Goal: Task Accomplishment & Management: Complete application form

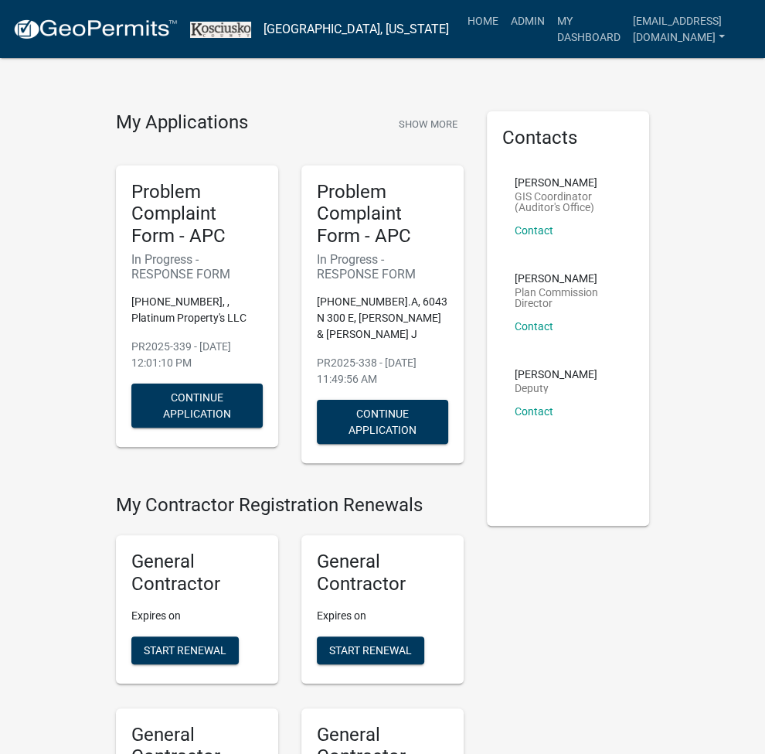
scroll to position [3814, 0]
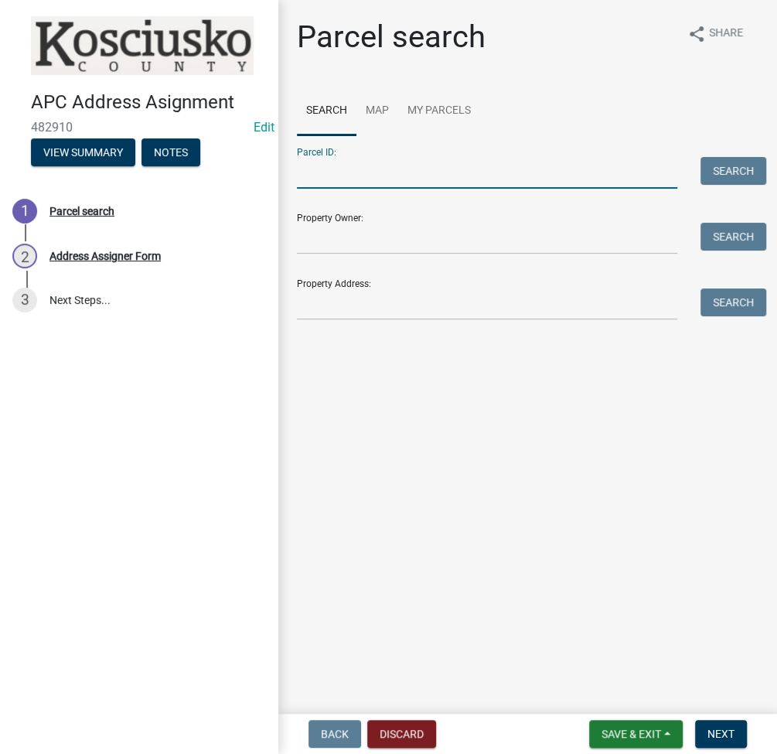
paste input "020-036-014"
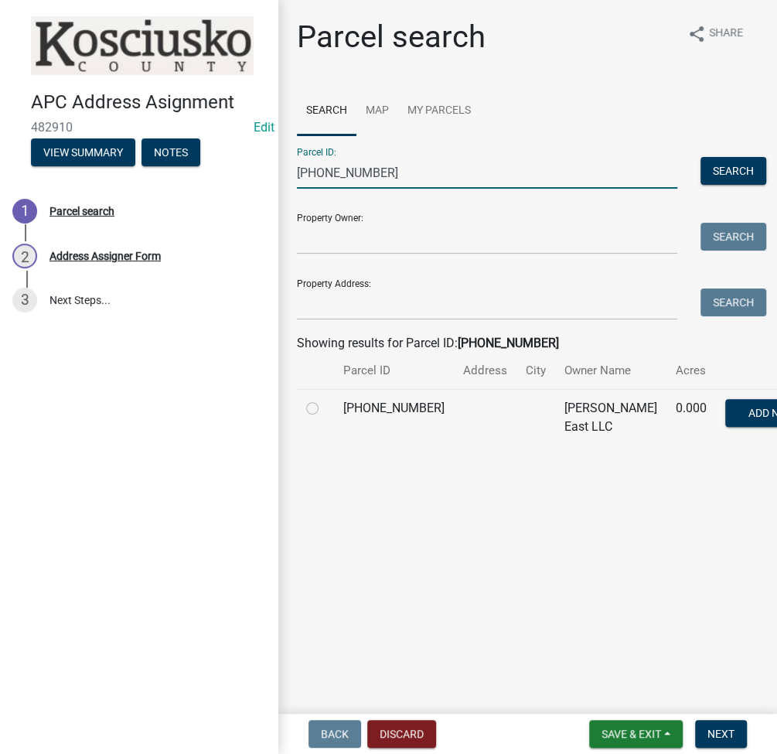
type input "020-036-014"
click at [325, 399] on label at bounding box center [325, 399] width 0 height 0
click at [325, 409] on input "radio" at bounding box center [330, 404] width 10 height 10
radio input "true"
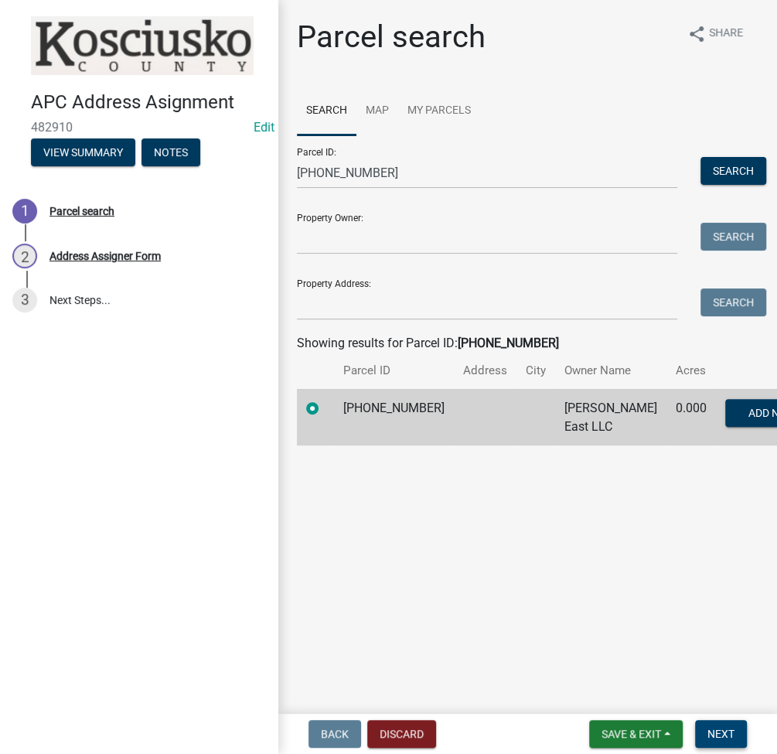
click at [736, 739] on button "Next" at bounding box center [721, 734] width 52 height 28
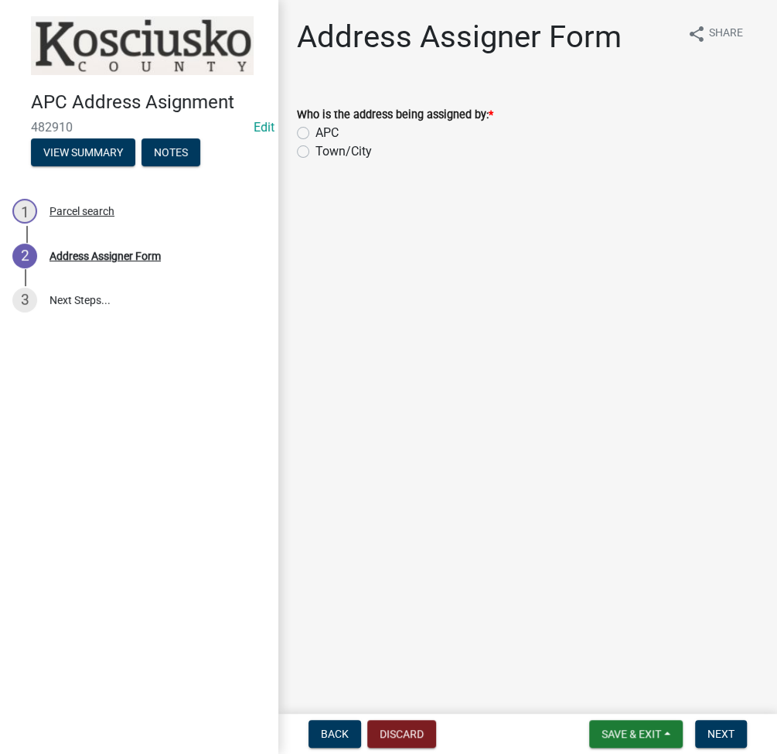
click at [315, 129] on label "APC" at bounding box center [326, 133] width 23 height 19
click at [315, 129] on input "APC" at bounding box center [320, 129] width 10 height 10
radio input "true"
click at [315, 148] on label "Town/City" at bounding box center [343, 151] width 56 height 19
click at [315, 148] on input "Town/City" at bounding box center [320, 147] width 10 height 10
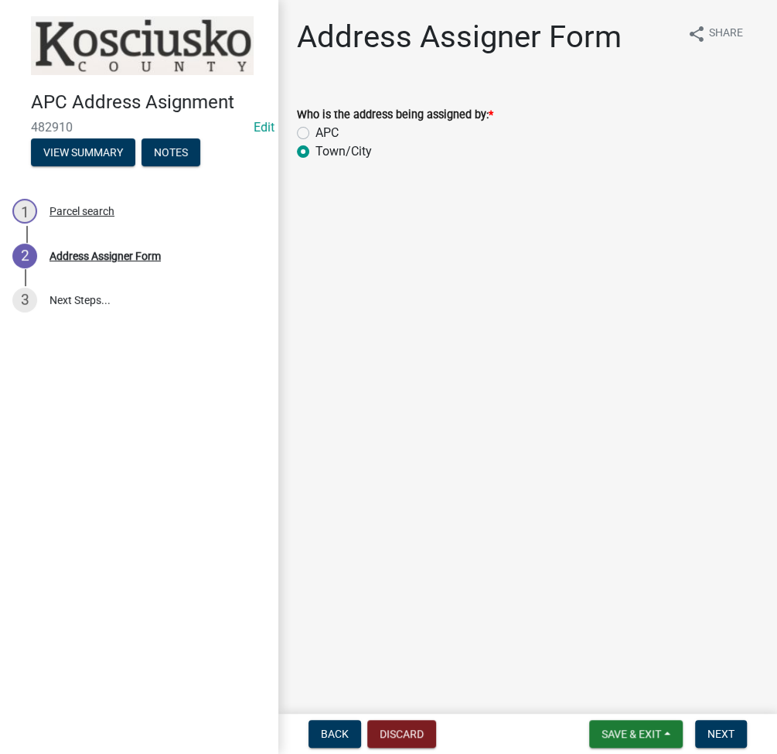
radio input "true"
click at [717, 728] on span "Next" at bounding box center [720, 733] width 27 height 12
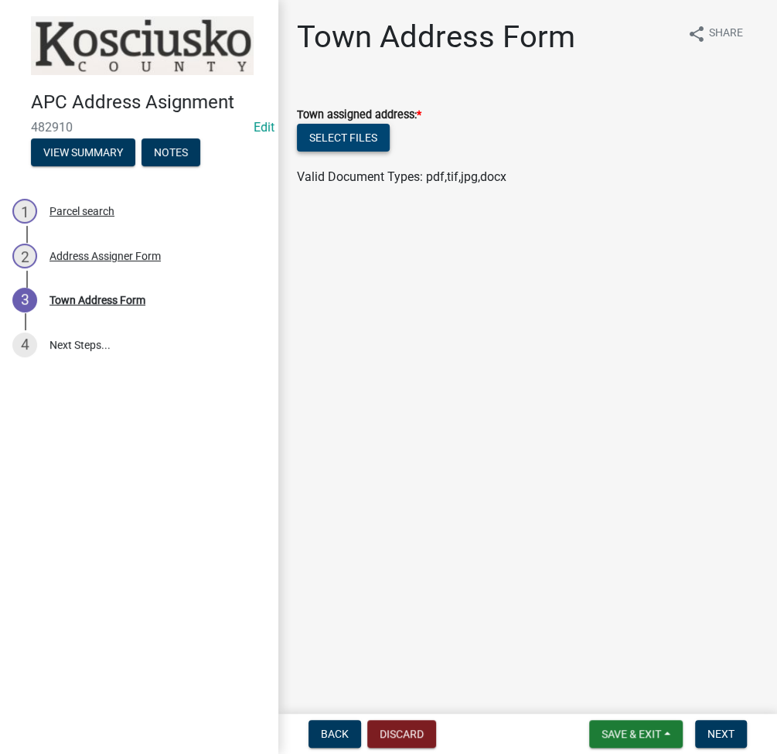
click at [338, 142] on button "Select files" at bounding box center [343, 138] width 93 height 28
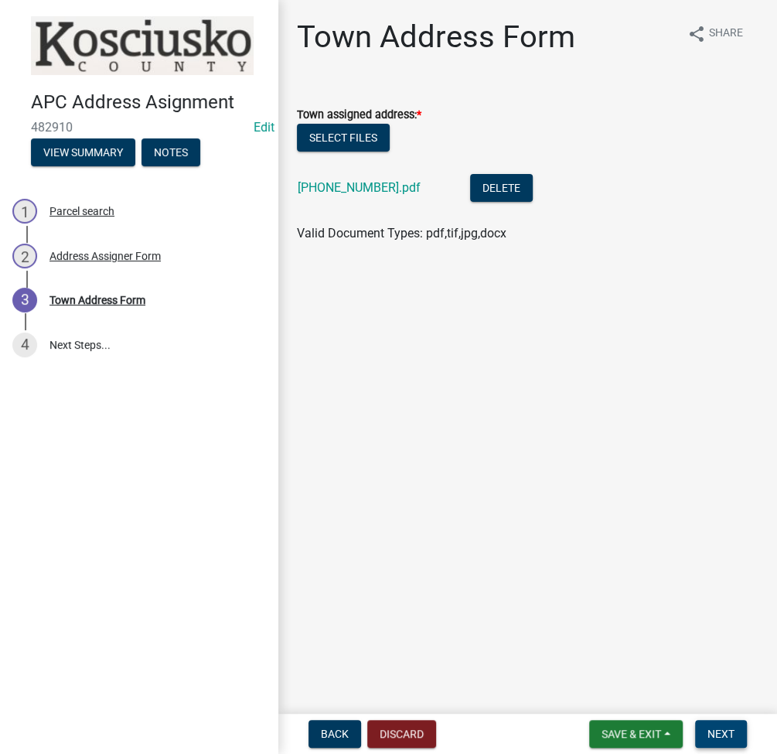
click at [733, 726] on button "Next" at bounding box center [721, 734] width 52 height 28
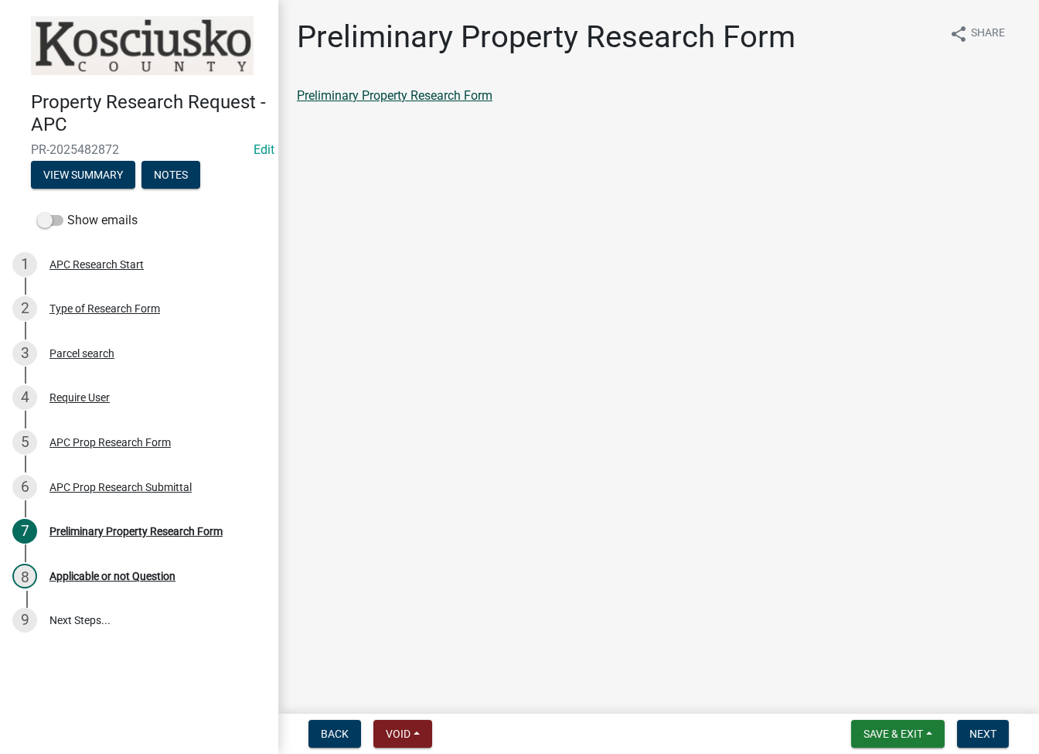
click at [418, 100] on link "Preliminary Property Research Form" at bounding box center [395, 95] width 196 height 15
click at [973, 731] on span "Next" at bounding box center [982, 733] width 27 height 12
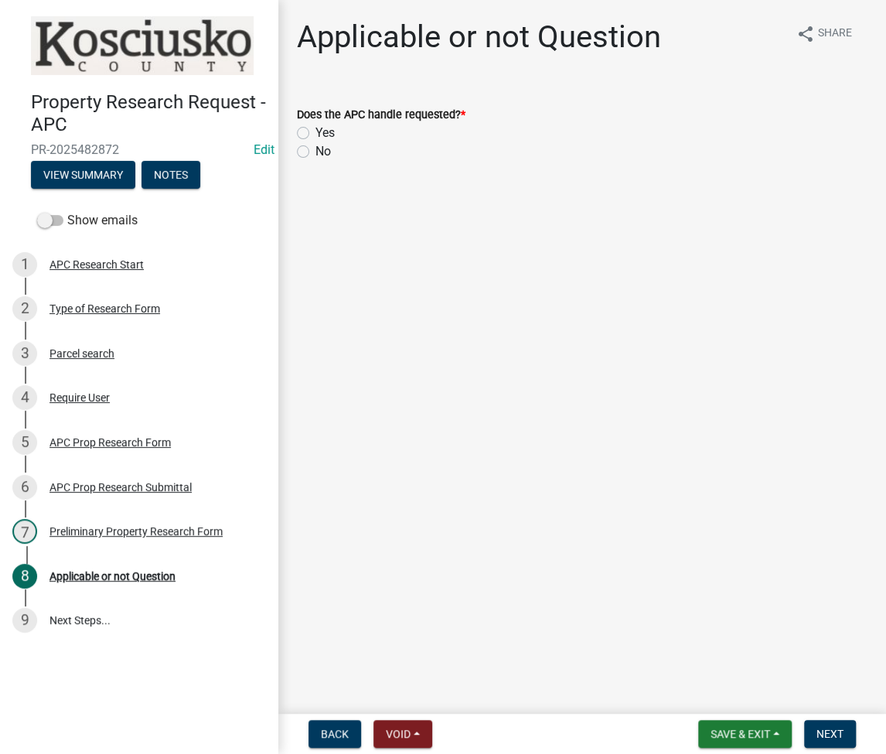
click at [315, 131] on label "Yes" at bounding box center [324, 133] width 19 height 19
click at [315, 131] on input "Yes" at bounding box center [320, 129] width 10 height 10
radio input "true"
click at [846, 723] on button "Next" at bounding box center [830, 734] width 52 height 28
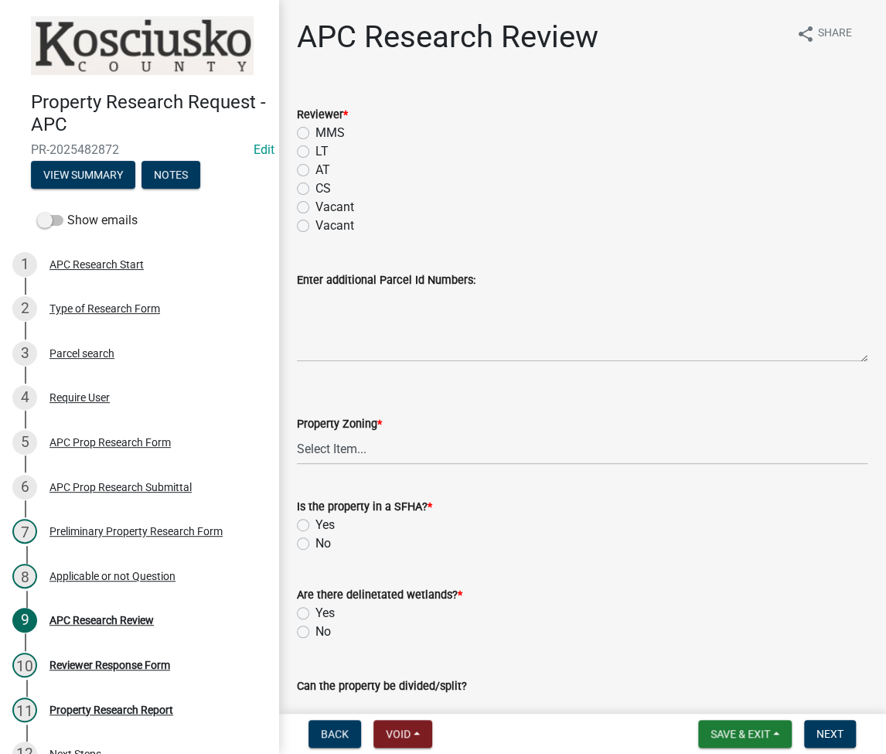
click at [315, 155] on label "LT" at bounding box center [321, 151] width 13 height 19
click at [315, 152] on input "LT" at bounding box center [320, 147] width 10 height 10
radio input "true"
click at [359, 454] on select "Select Item... Agricultural Agricultural 2 Residential Commercial Industrial 1 …" at bounding box center [582, 449] width 570 height 32
click at [297, 433] on select "Select Item... Agricultural Agricultural 2 Residential Commercial Industrial 1 …" at bounding box center [582, 449] width 570 height 32
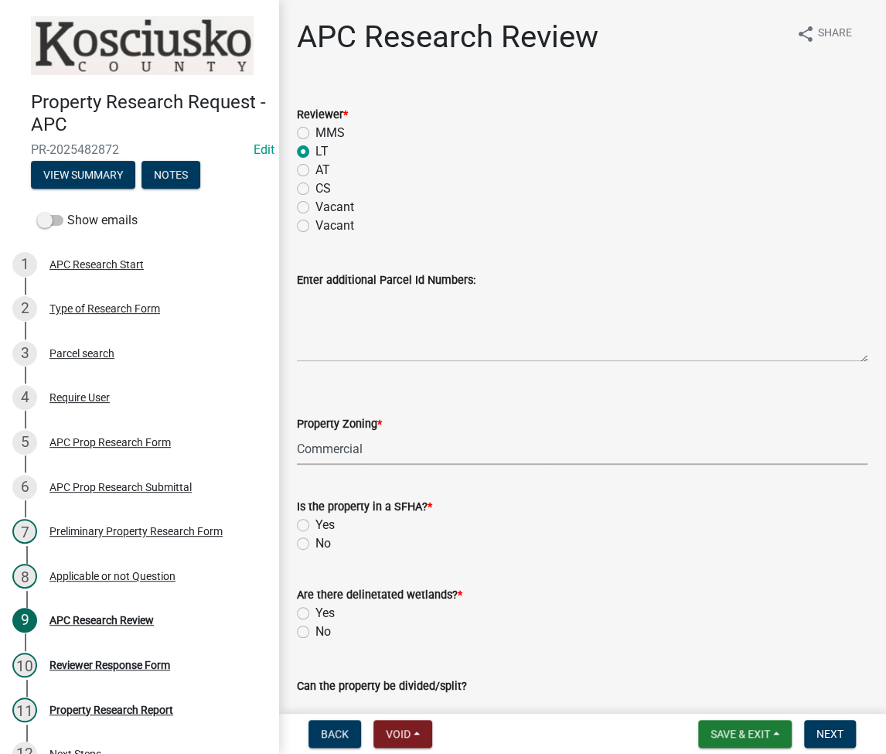
select select "9d40070c-0047-459a-bc3e-ac30b9556a7b"
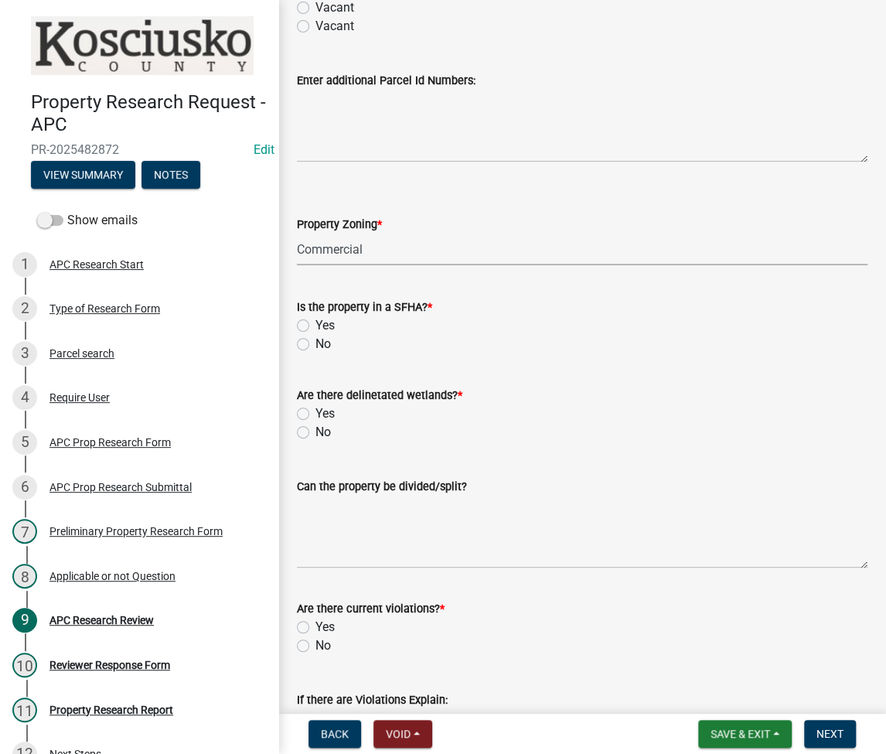
scroll to position [206, 0]
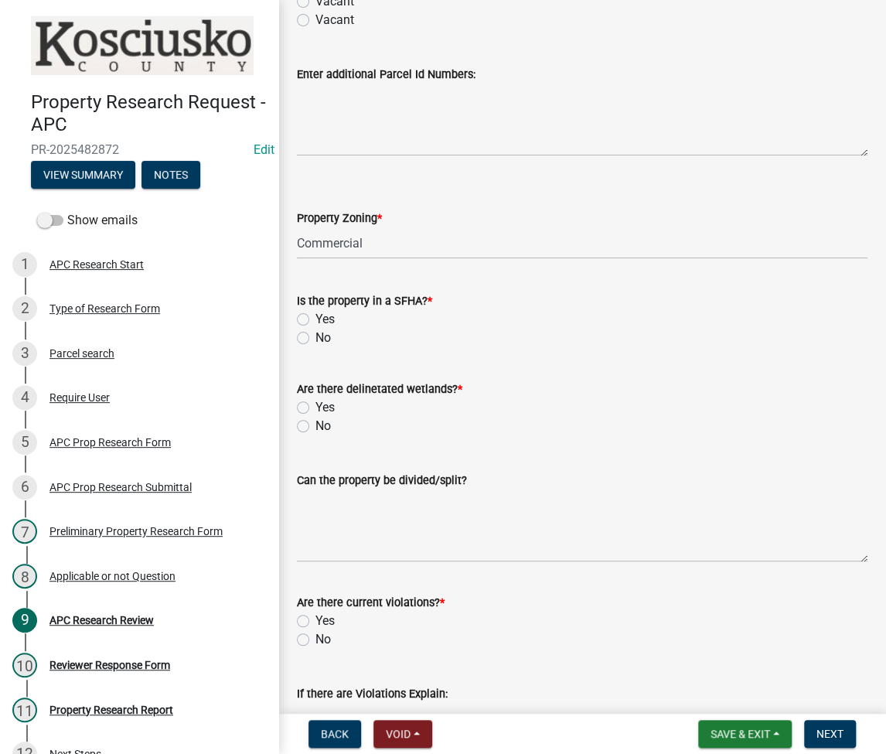
click at [315, 339] on label "No" at bounding box center [322, 337] width 15 height 19
click at [315, 339] on input "No" at bounding box center [320, 333] width 10 height 10
radio input "true"
click at [315, 423] on label "No" at bounding box center [322, 426] width 15 height 19
click at [315, 423] on input "No" at bounding box center [320, 422] width 10 height 10
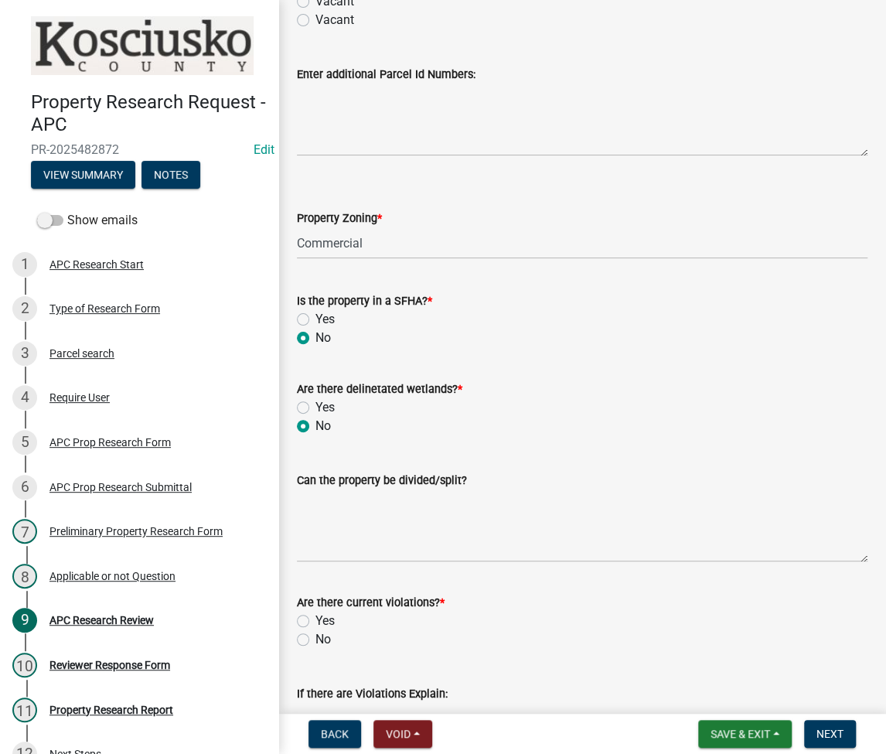
radio input "true"
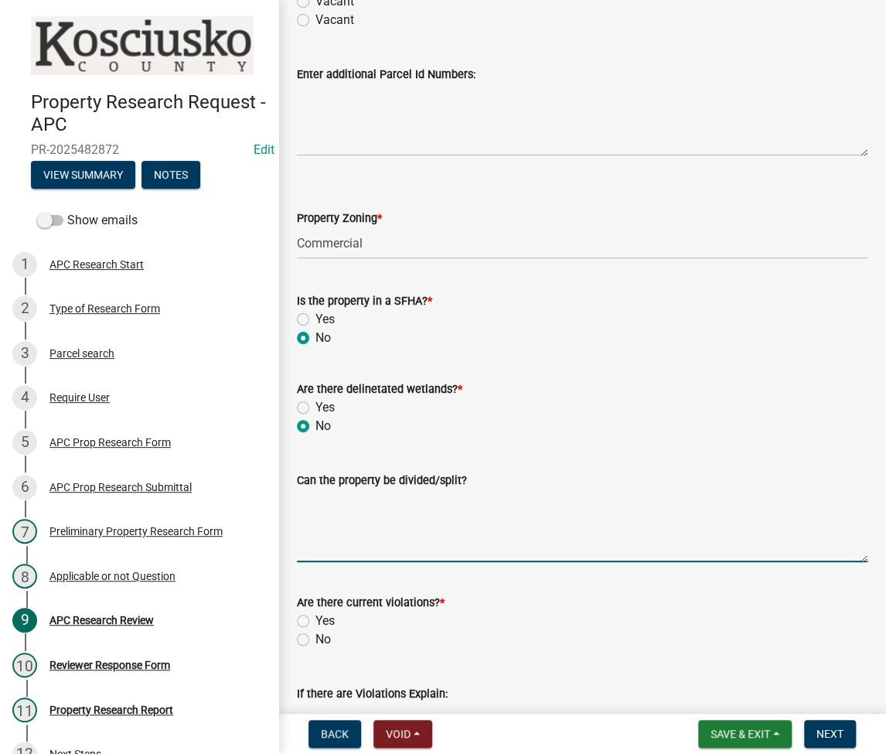
click at [425, 525] on textarea "Can the property be divided/split?" at bounding box center [582, 525] width 570 height 73
type textarea "Yes meeting required setbacks and size"
click at [315, 638] on label "No" at bounding box center [322, 639] width 15 height 19
click at [315, 638] on input "No" at bounding box center [320, 635] width 10 height 10
radio input "true"
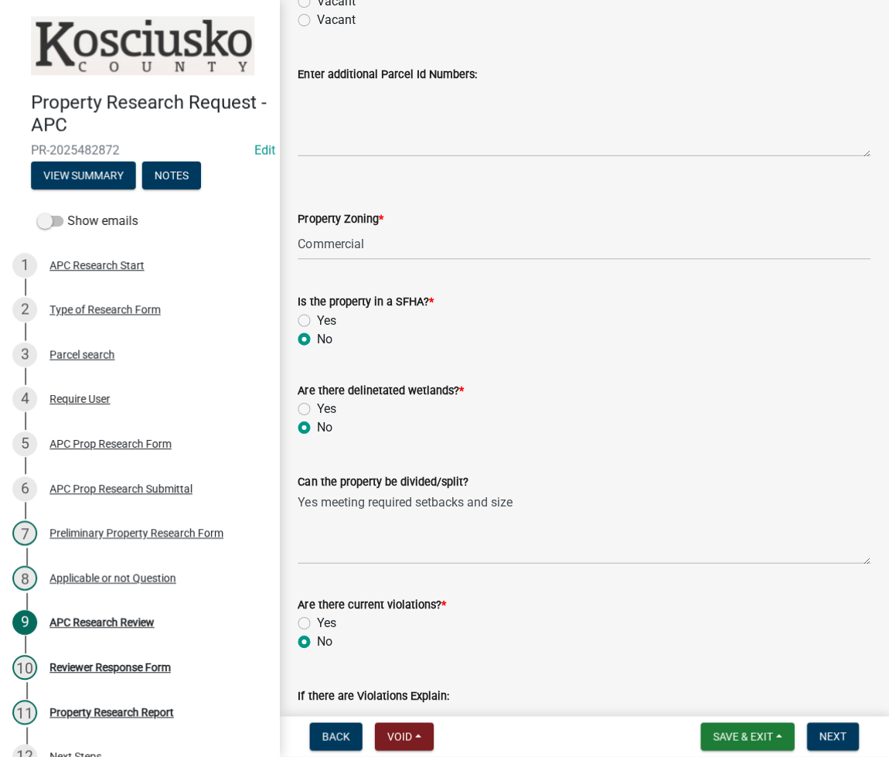
scroll to position [618, 0]
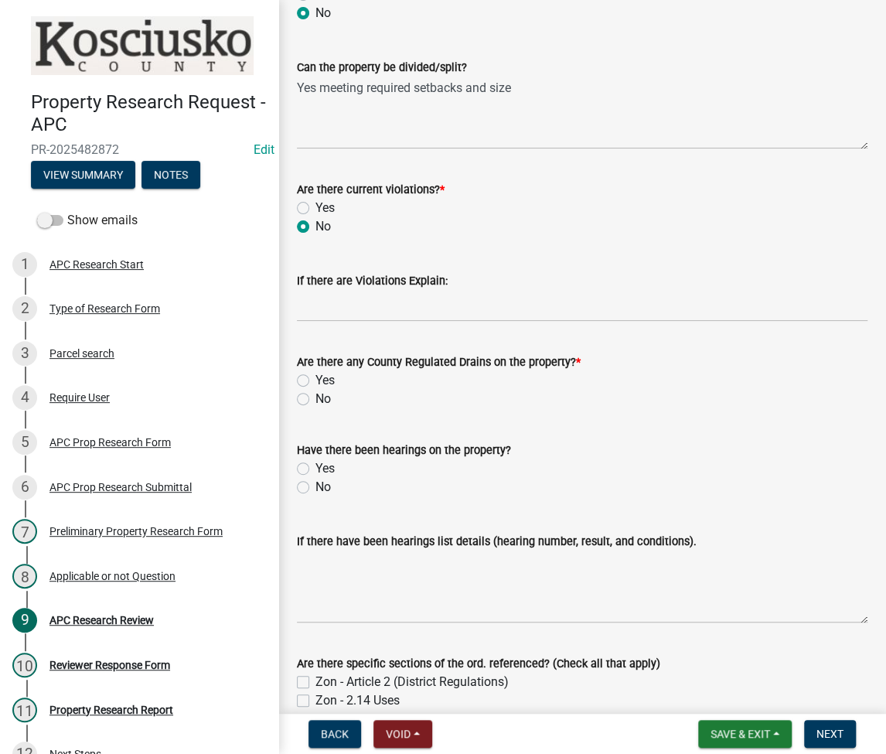
click at [315, 399] on label "No" at bounding box center [322, 399] width 15 height 19
click at [315, 399] on input "No" at bounding box center [320, 395] width 10 height 10
radio input "true"
click at [315, 465] on label "Yes" at bounding box center [324, 468] width 19 height 19
click at [315, 465] on input "Yes" at bounding box center [320, 464] width 10 height 10
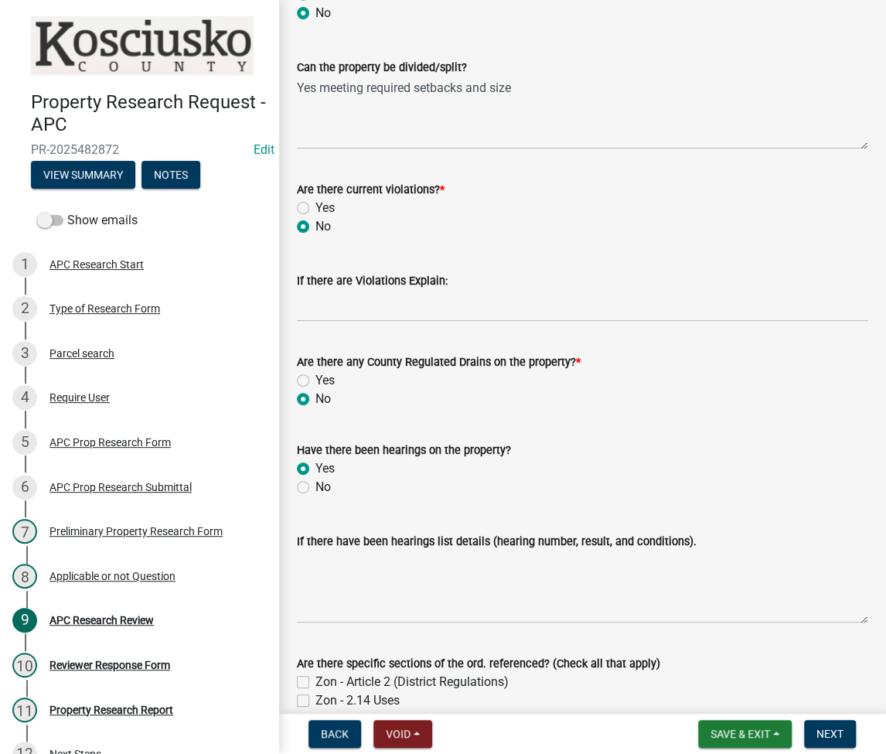
radio input "true"
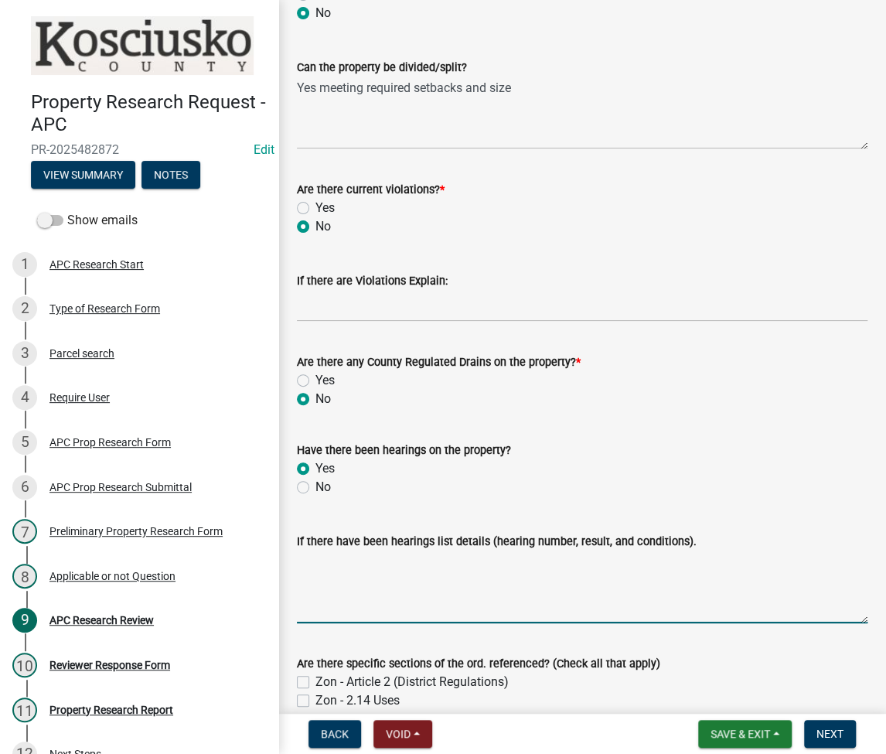
click at [434, 587] on textarea "If there have been hearings list details (hearing number, result, and condition…" at bounding box center [582, 586] width 570 height 73
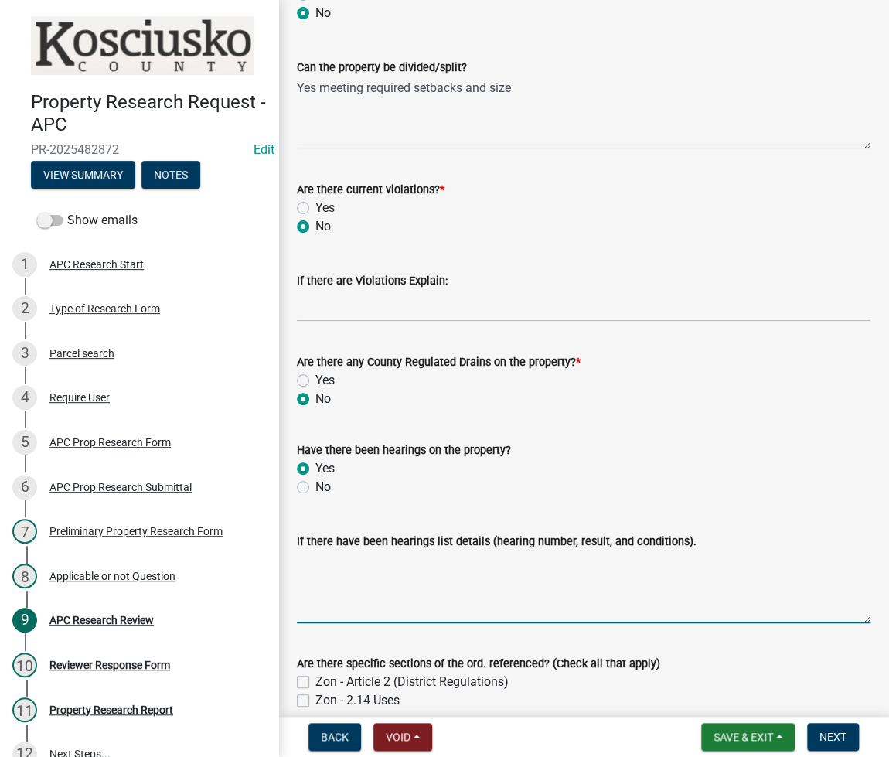
click at [328, 603] on textarea "If there have been hearings list details (hearing number, result, and condition…" at bounding box center [583, 586] width 573 height 73
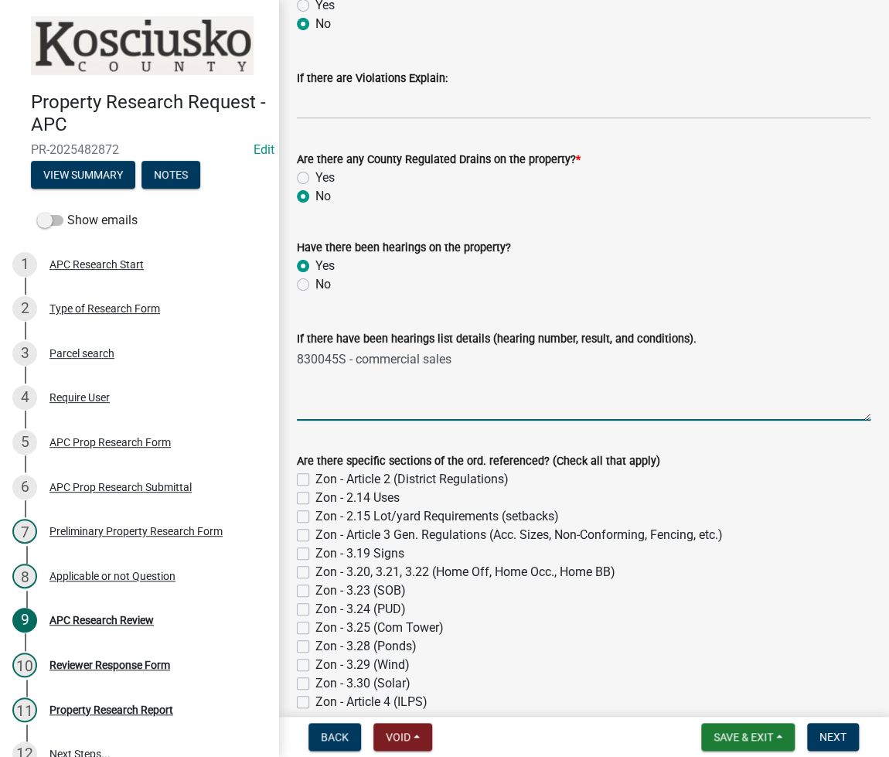
scroll to position [1030, 0]
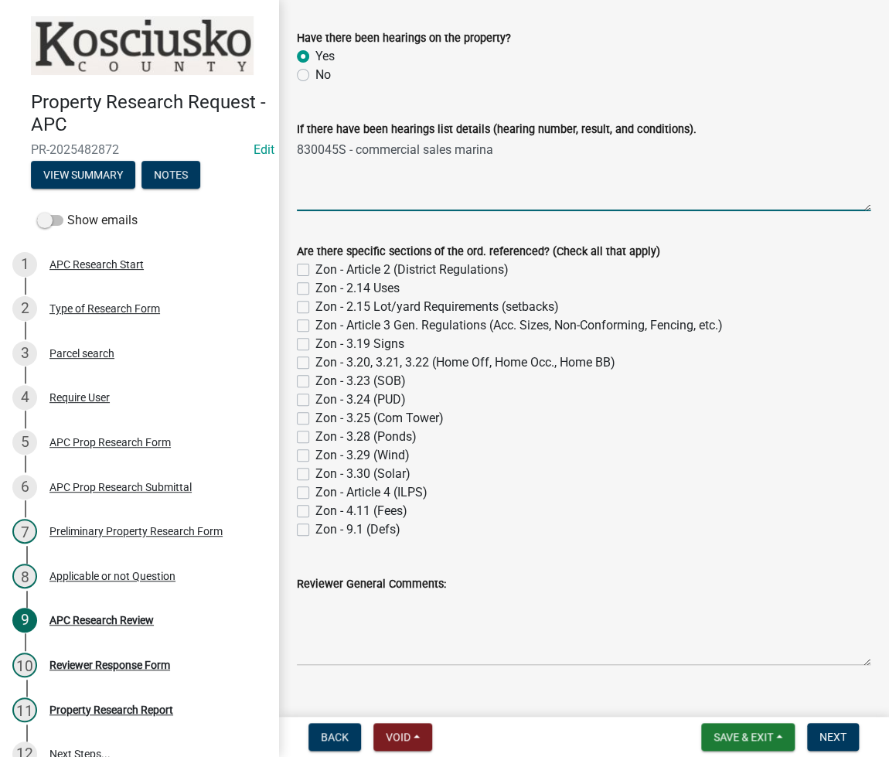
type textarea "830045S - commercial sales marina"
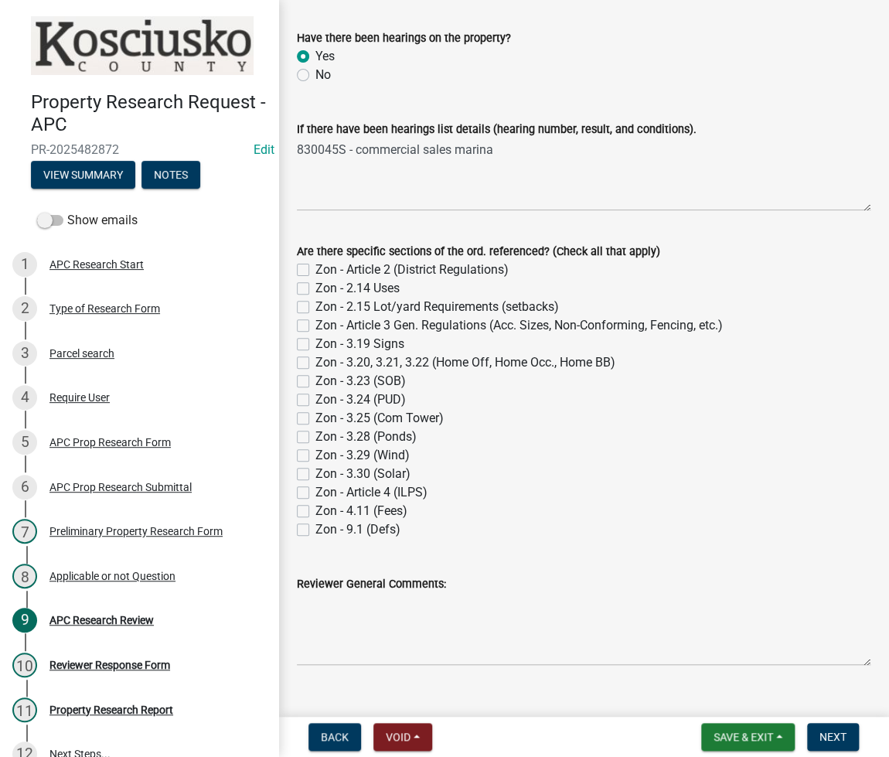
click at [315, 290] on label "Zon - 2.14 Uses" at bounding box center [357, 288] width 84 height 19
click at [315, 289] on input "Zon - 2.14 Uses" at bounding box center [320, 284] width 10 height 10
checkbox input "true"
checkbox input "false"
checkbox input "true"
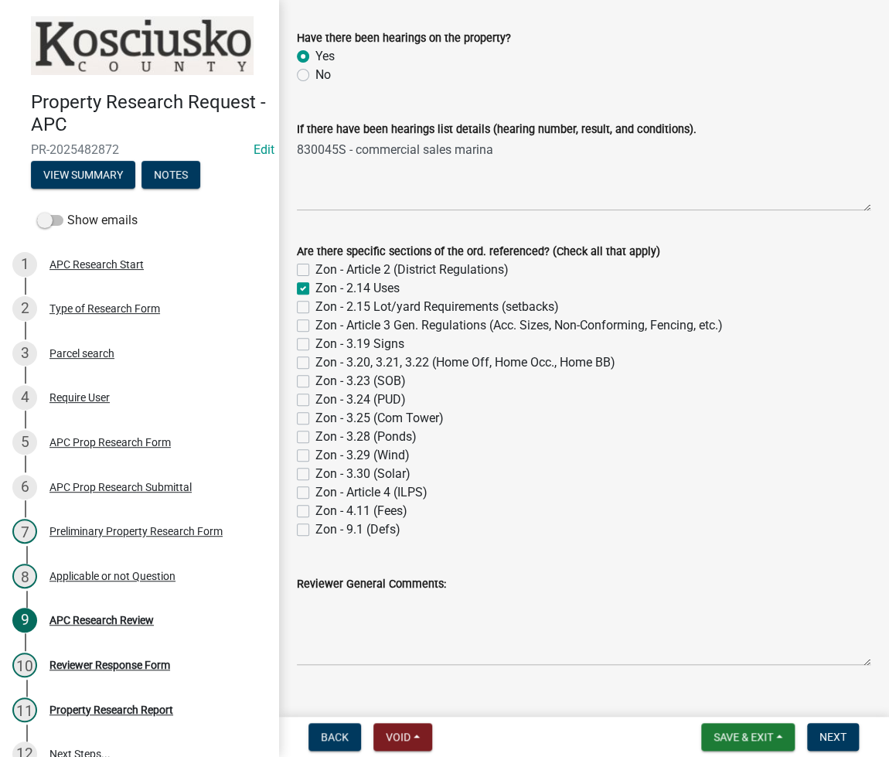
checkbox input "false"
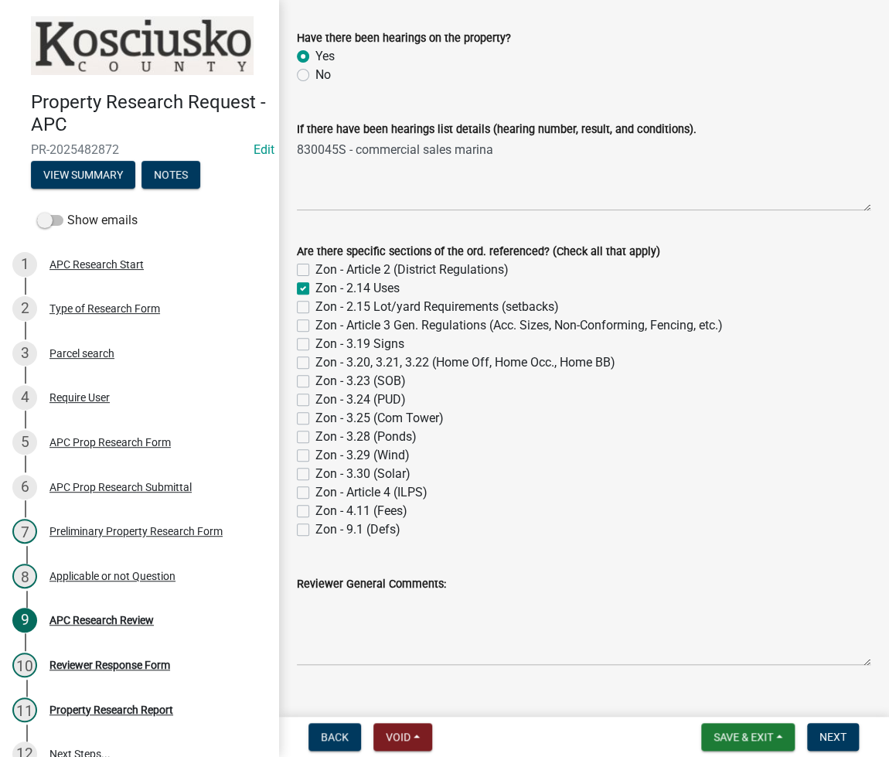
checkbox input "false"
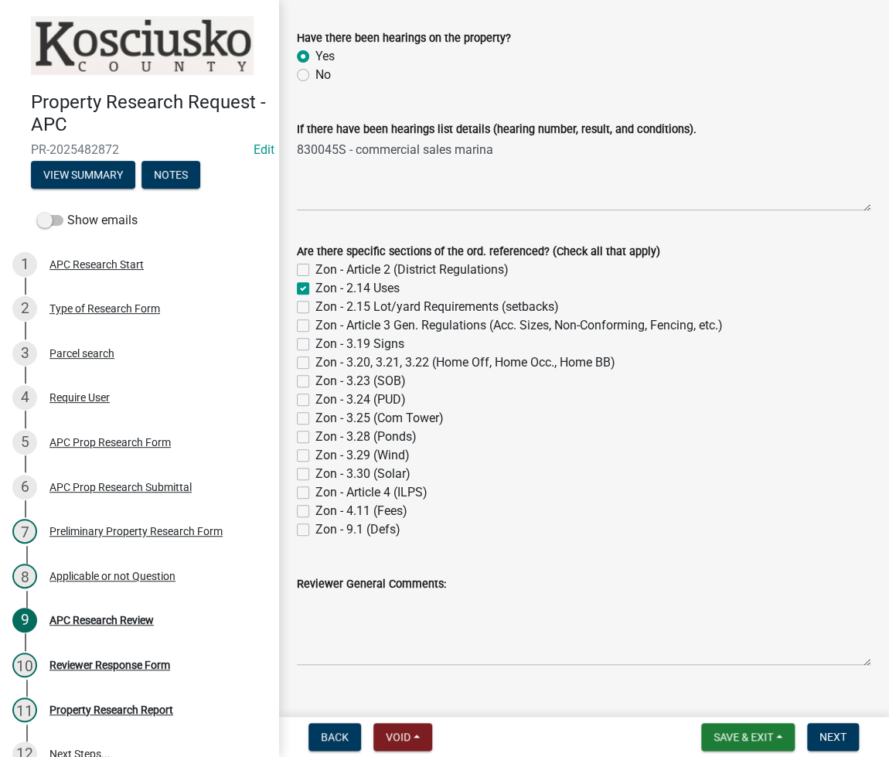
checkbox input "false"
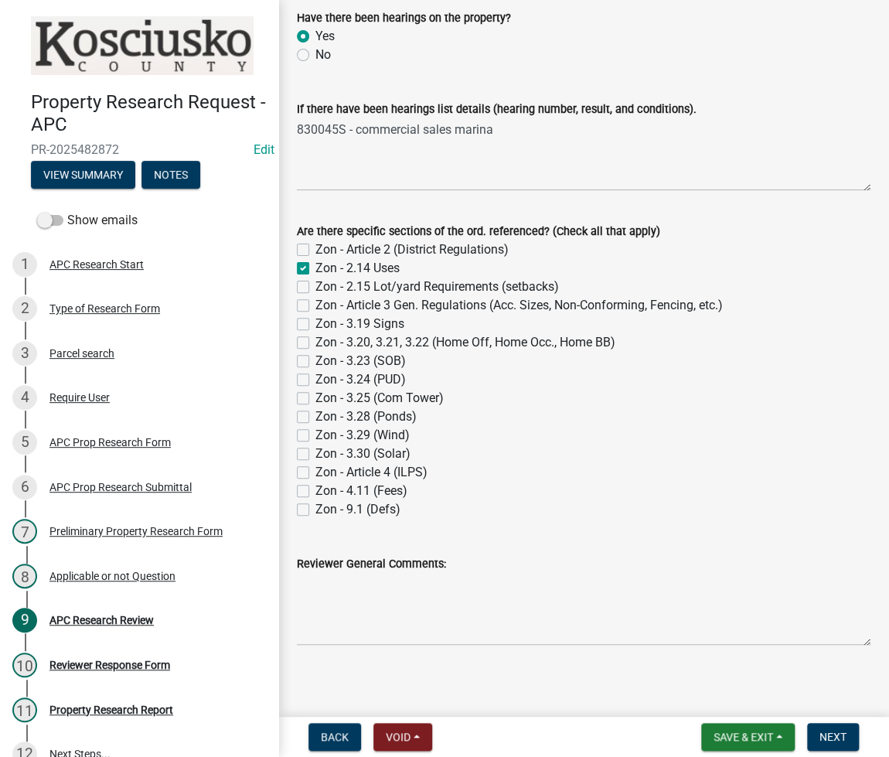
scroll to position [1057, 0]
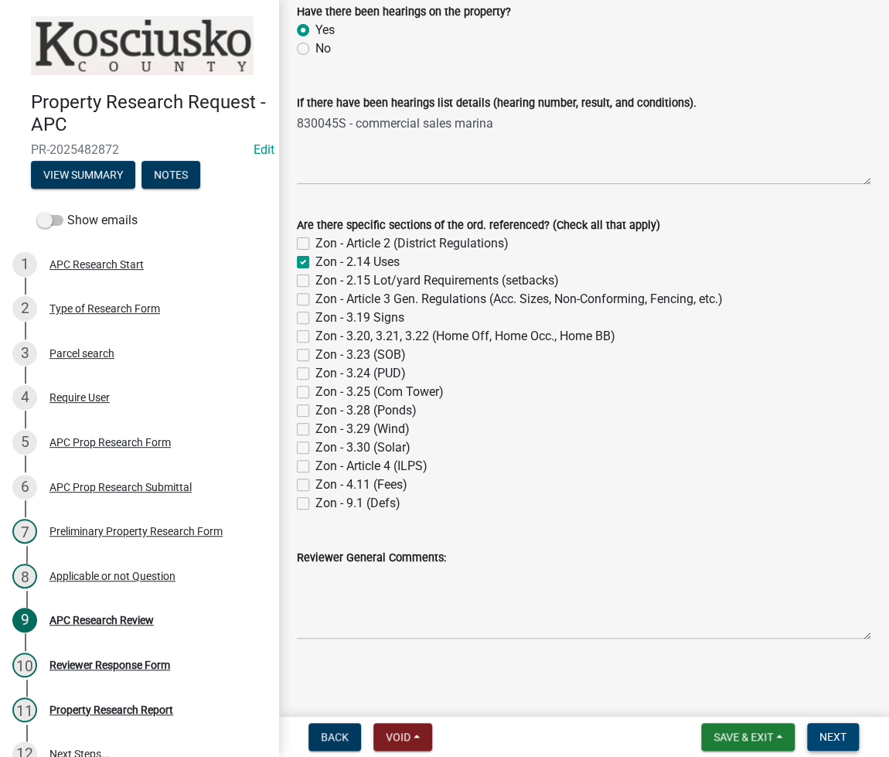
click at [832, 727] on button "Next" at bounding box center [833, 737] width 52 height 28
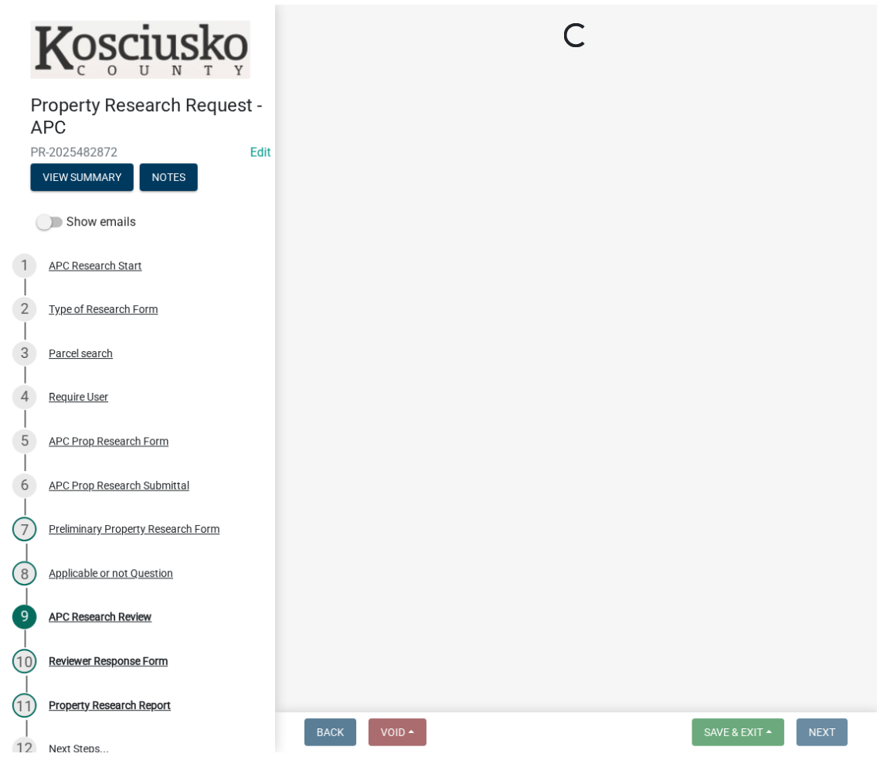
scroll to position [0, 0]
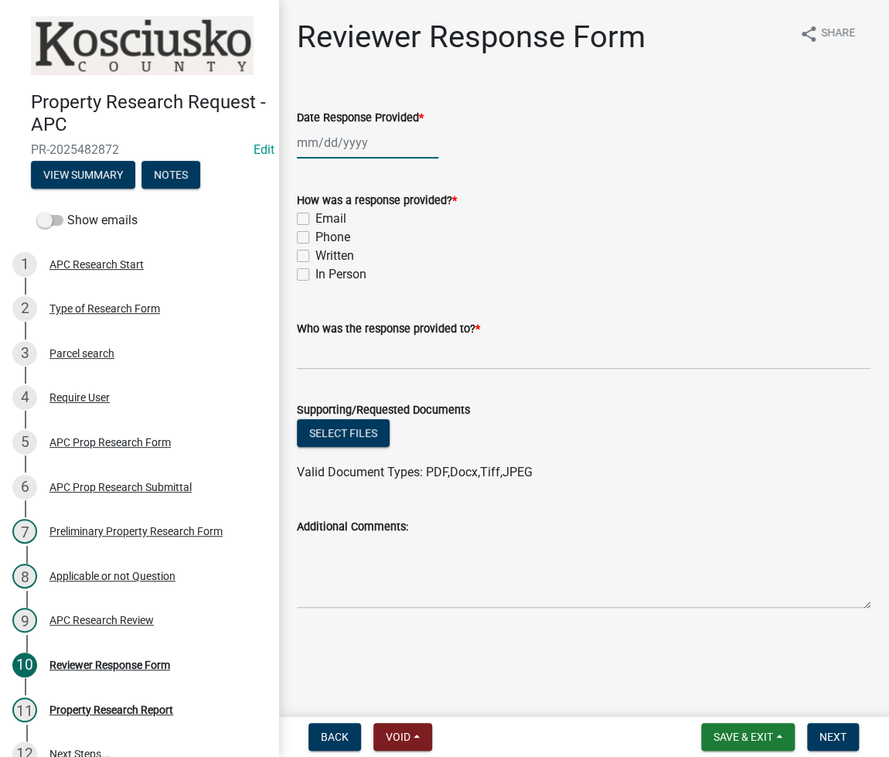
click at [316, 149] on div at bounding box center [367, 143] width 141 height 32
select select "9"
select select "2025"
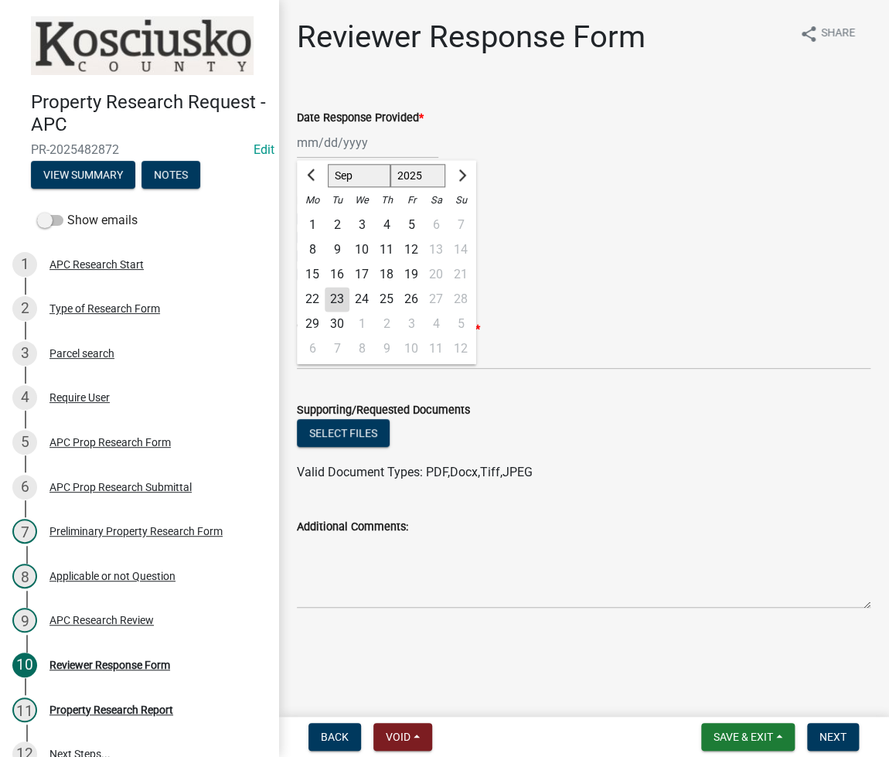
click at [339, 301] on div "23" at bounding box center [337, 299] width 25 height 25
type input "09/23/2025"
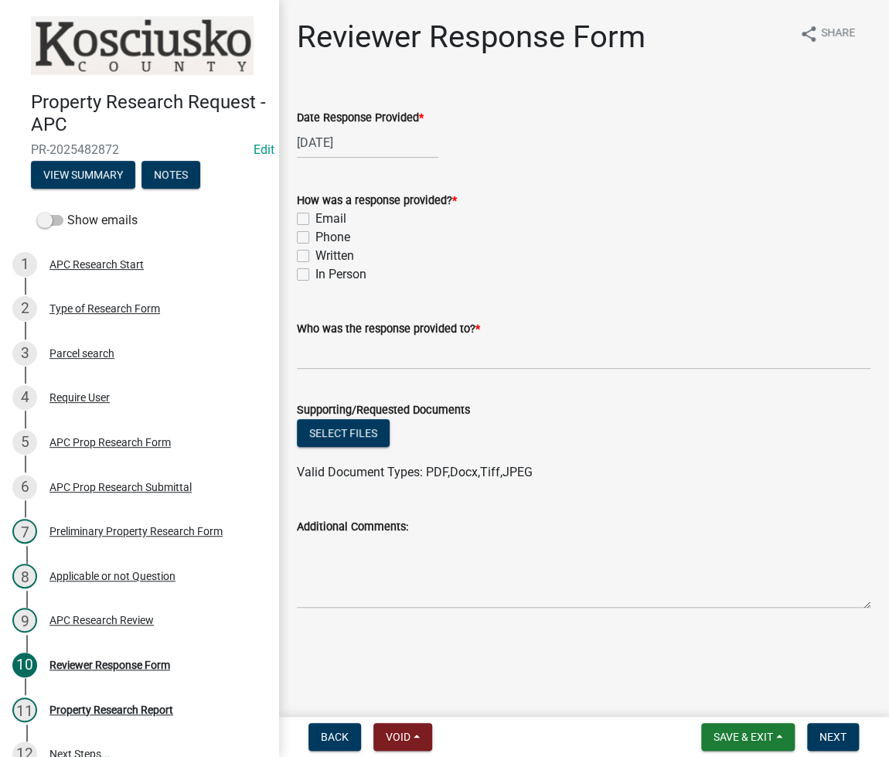
click at [315, 212] on label "Email" at bounding box center [330, 218] width 31 height 19
click at [315, 212] on input "Email" at bounding box center [320, 214] width 10 height 10
checkbox input "true"
checkbox input "false"
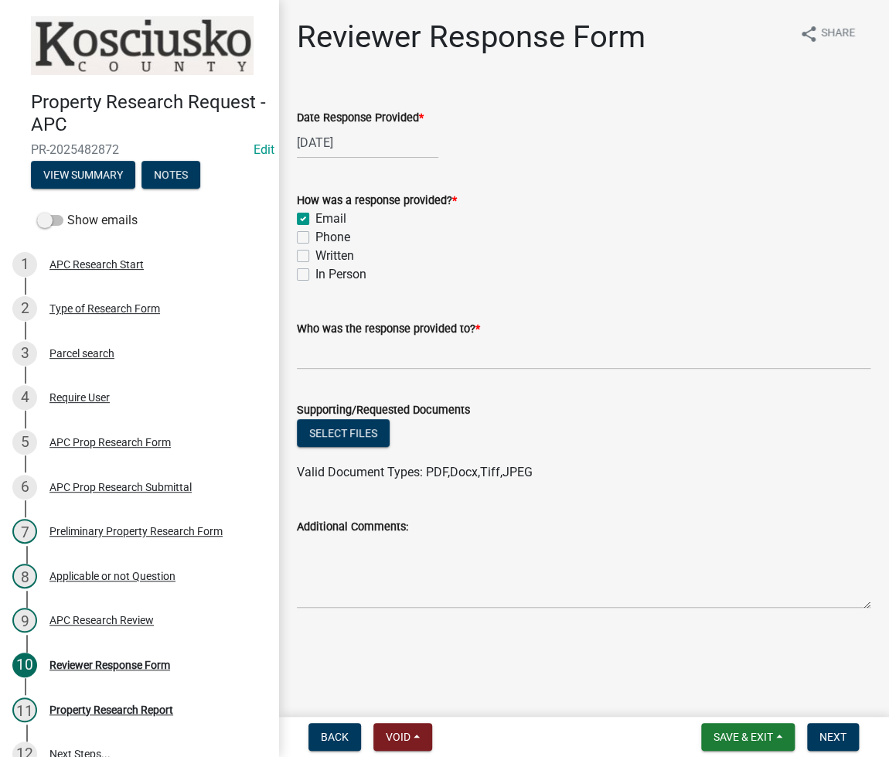
checkbox input "false"
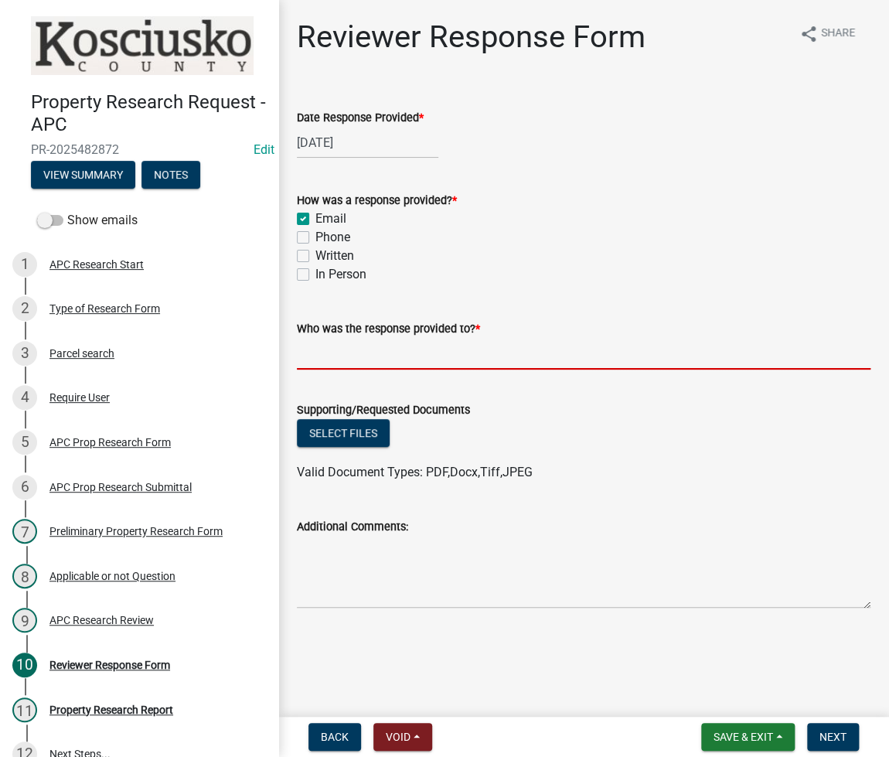
click at [350, 341] on input "Who was the response provided to? *" at bounding box center [583, 354] width 573 height 32
type input "f"
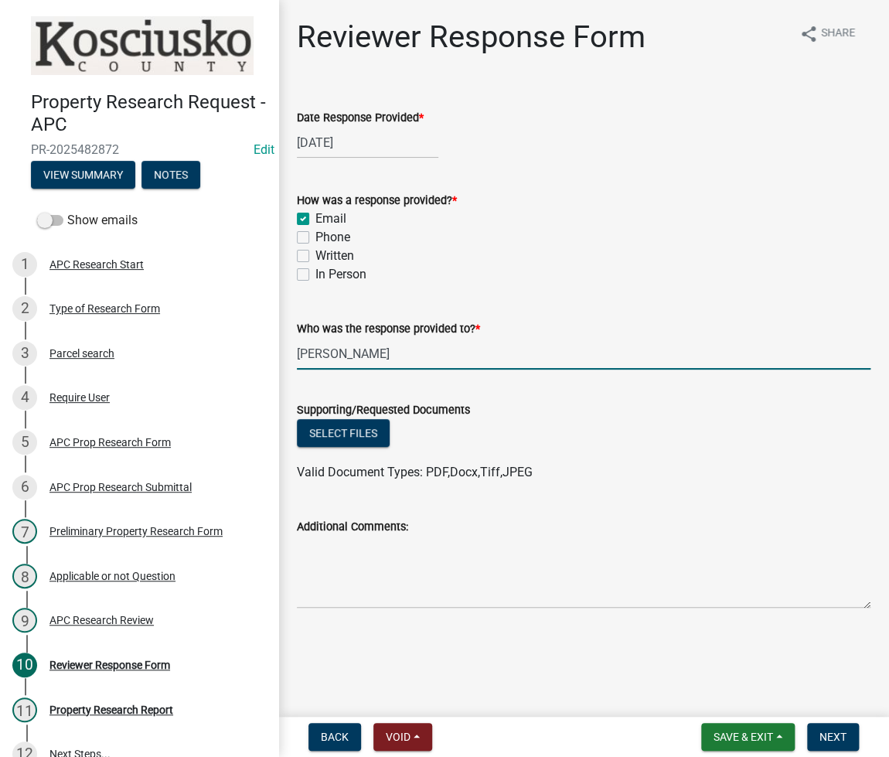
type input "Fred Steffen"
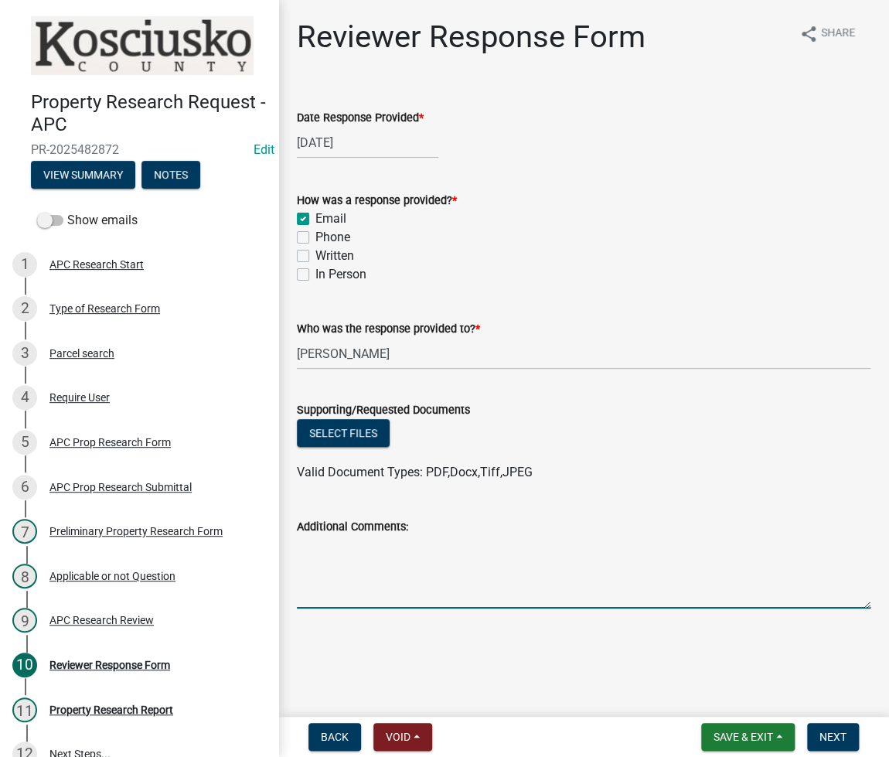
click at [359, 594] on textarea "Additional Comments:" at bounding box center [583, 572] width 573 height 73
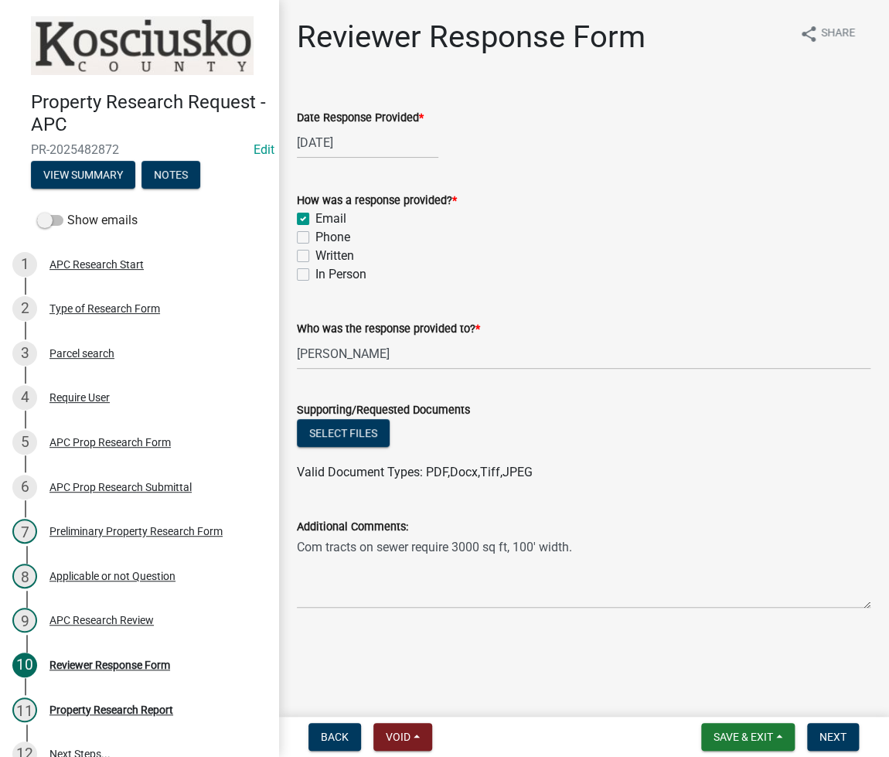
click at [844, 158] on wm-data-entity-input "Date Response Provided * 09/23/2025" at bounding box center [583, 130] width 573 height 86
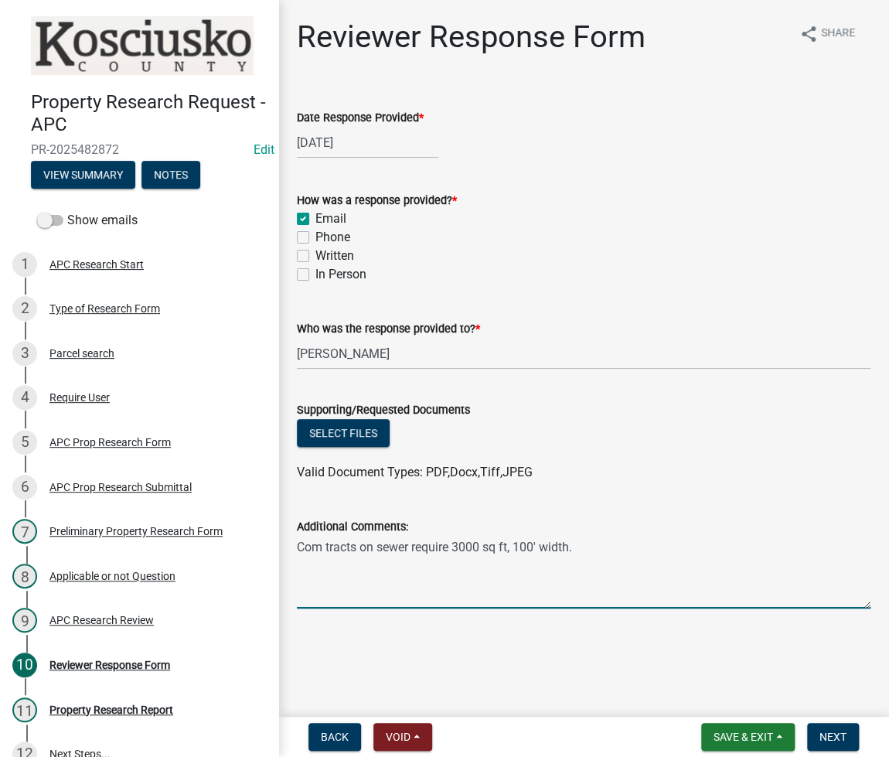
click at [605, 547] on textarea "Com tracts on sewer require 3000 sq ft, 100' width." at bounding box center [583, 572] width 573 height 73
type textarea "Com tracts on sewer require 3000 sq ft, 100' width. A deed is all that is requi…"
click at [846, 741] on button "Next" at bounding box center [833, 737] width 52 height 28
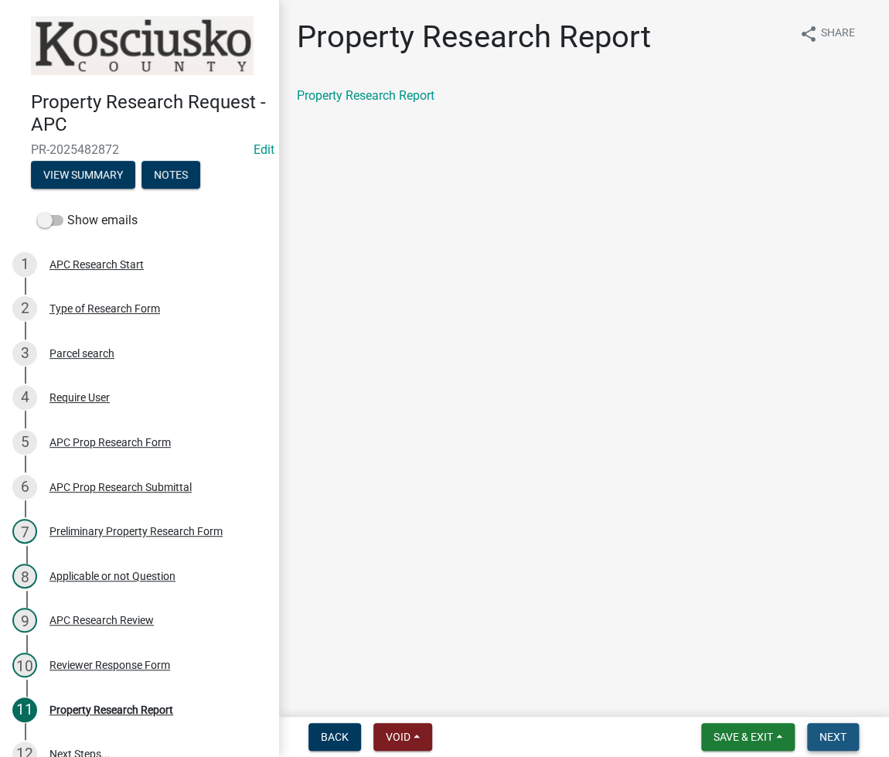
click at [850, 744] on button "Next" at bounding box center [833, 737] width 52 height 28
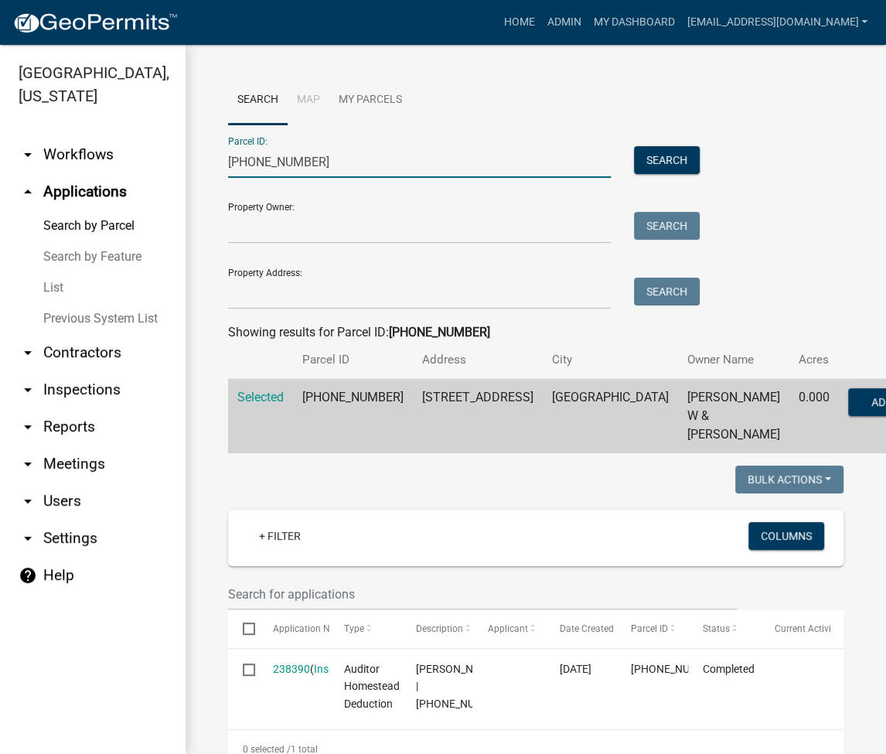
click at [284, 168] on input "007-025-031" at bounding box center [419, 162] width 383 height 32
paste input "8-066-089"
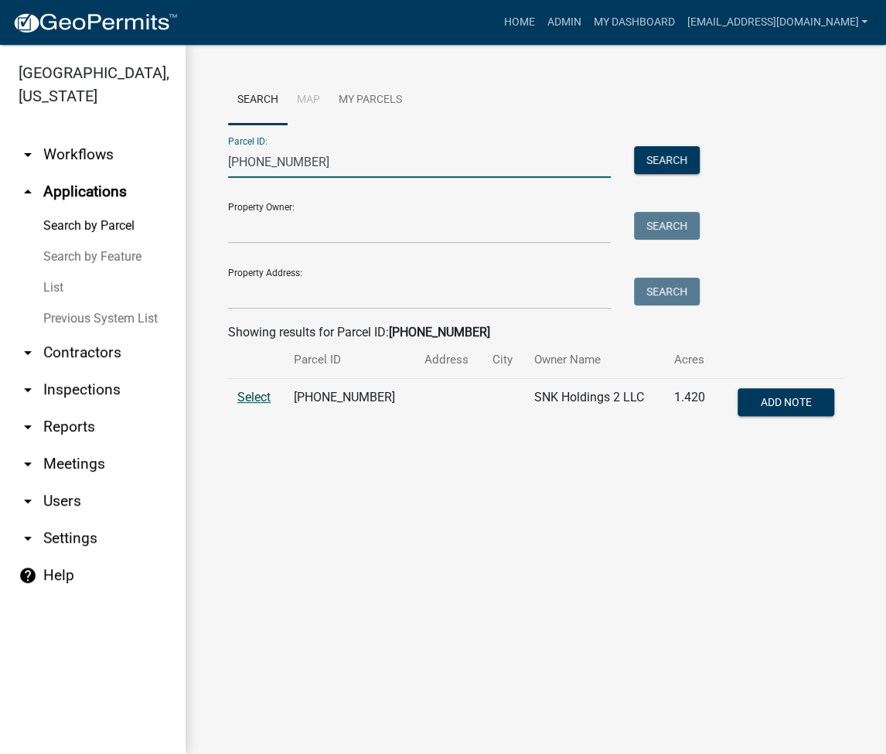
click at [237, 398] on span "Select" at bounding box center [253, 397] width 33 height 15
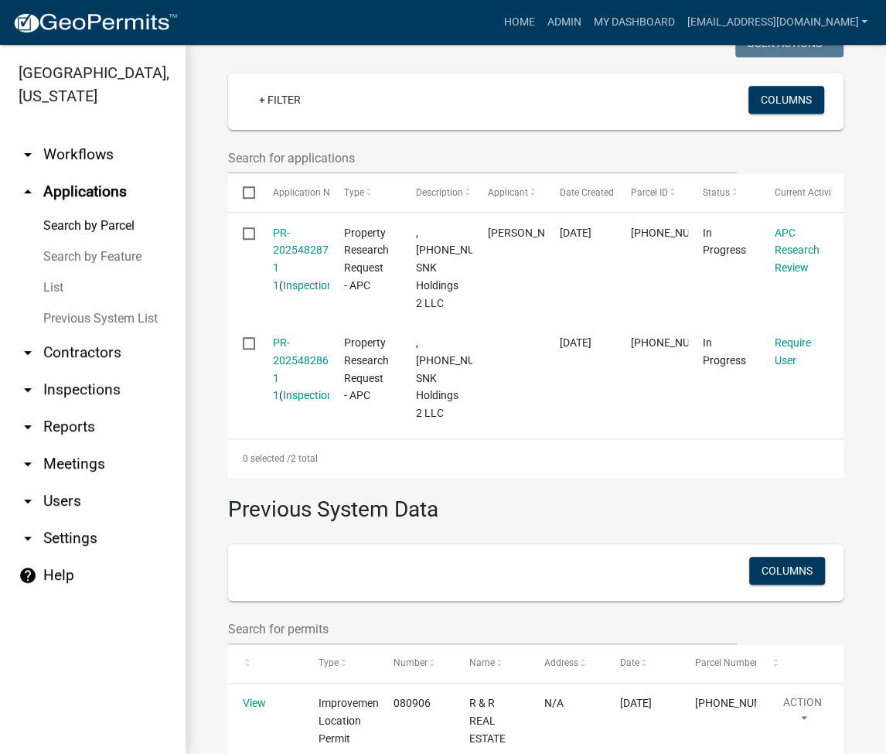
scroll to position [565, 0]
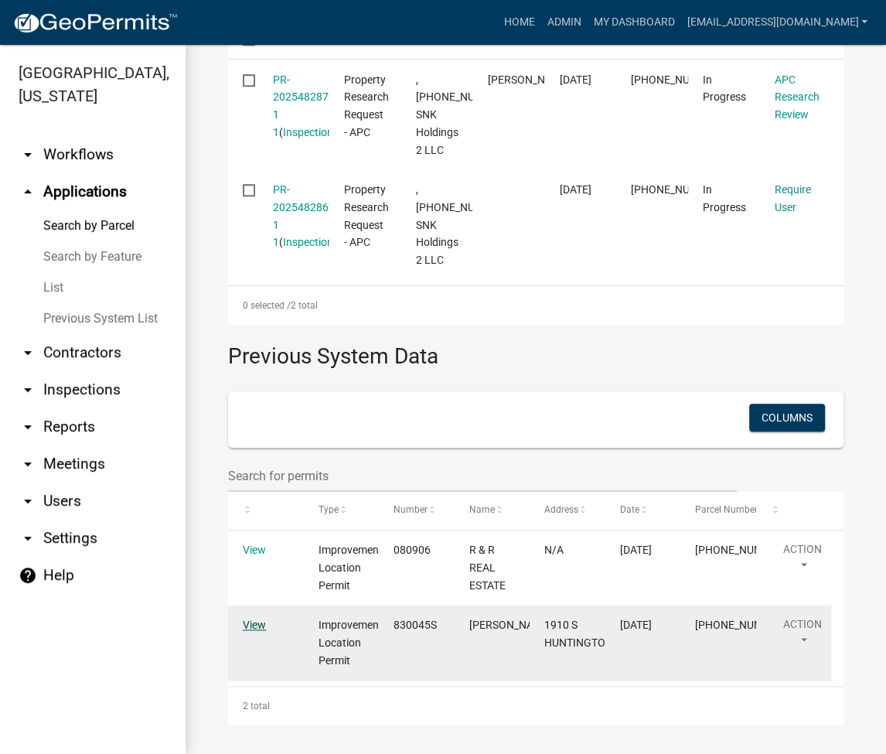
click at [257, 624] on link "View" at bounding box center [254, 624] width 23 height 12
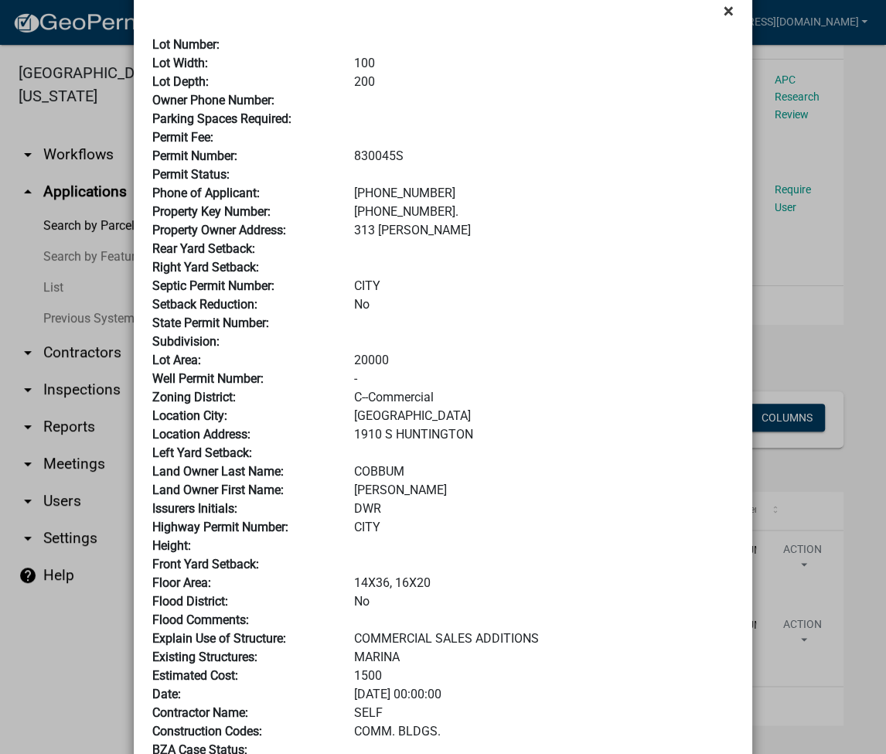
scroll to position [0, 0]
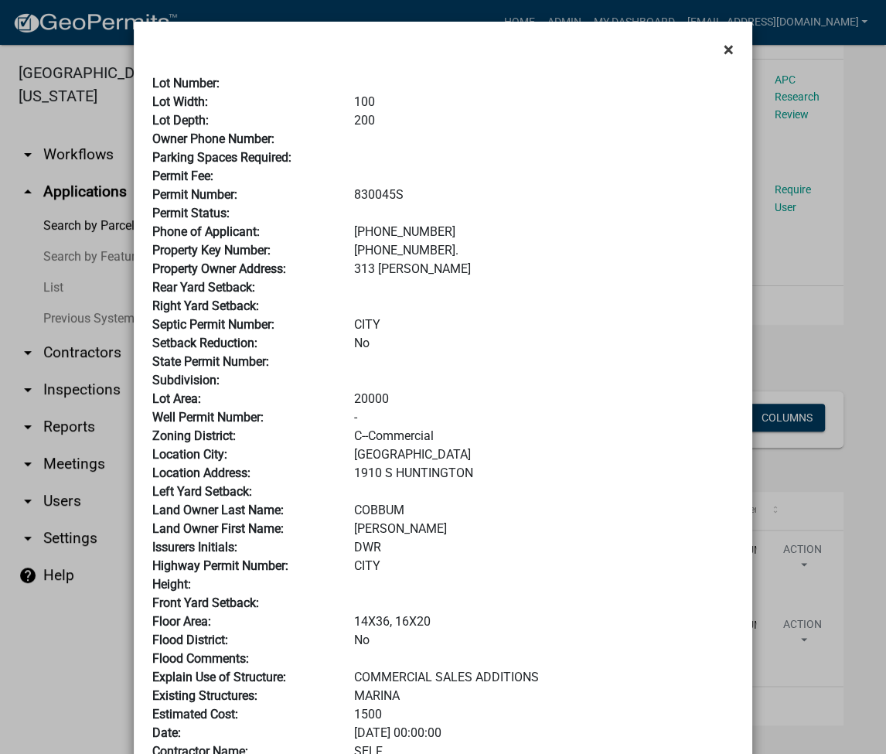
click at [723, 52] on span "×" at bounding box center [728, 50] width 10 height 22
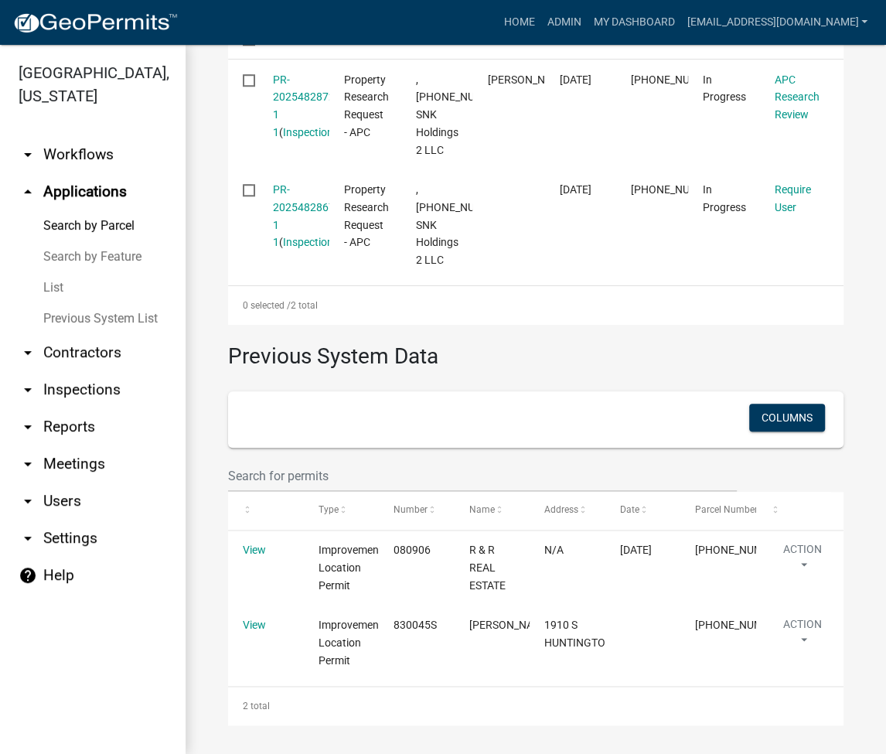
click at [117, 220] on link "Search by Parcel" at bounding box center [92, 225] width 185 height 31
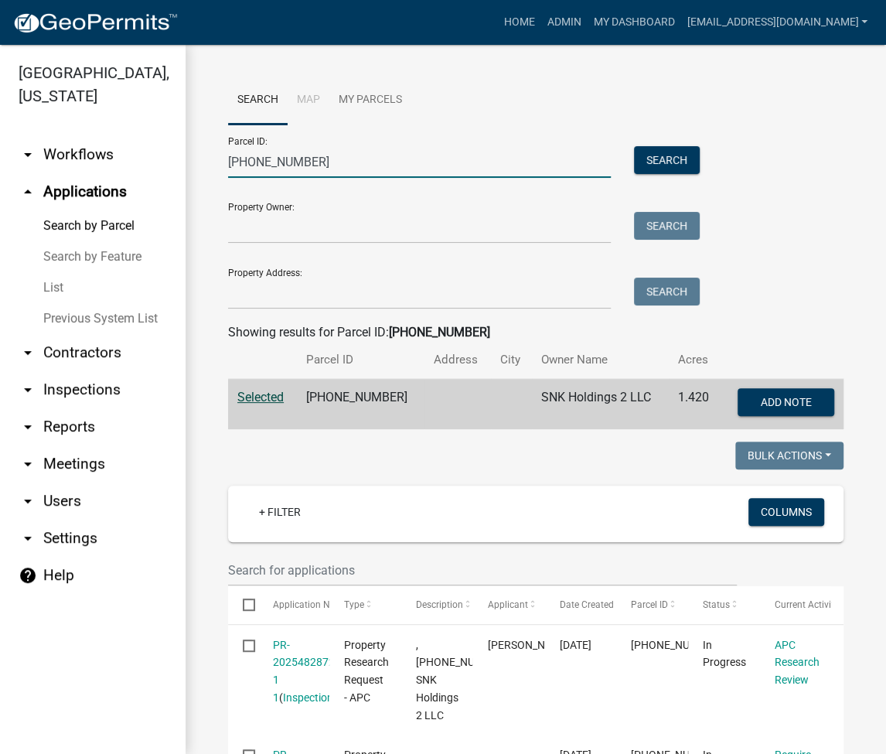
click at [268, 155] on input "008-066-089" at bounding box center [419, 162] width 383 height 32
paste input "3-006-001"
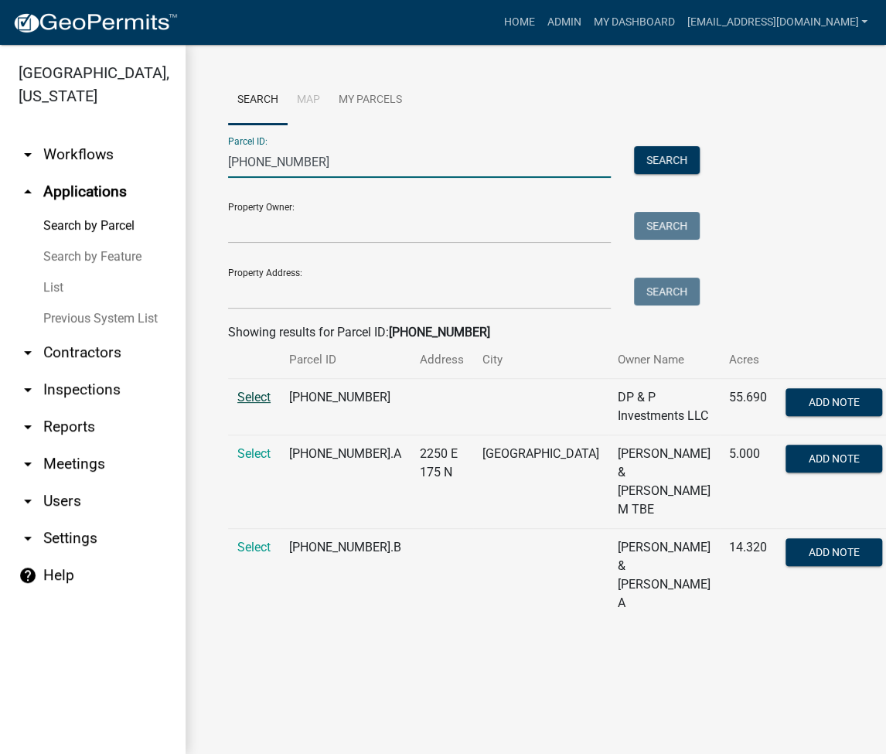
click at [254, 399] on span "Select" at bounding box center [253, 397] width 33 height 15
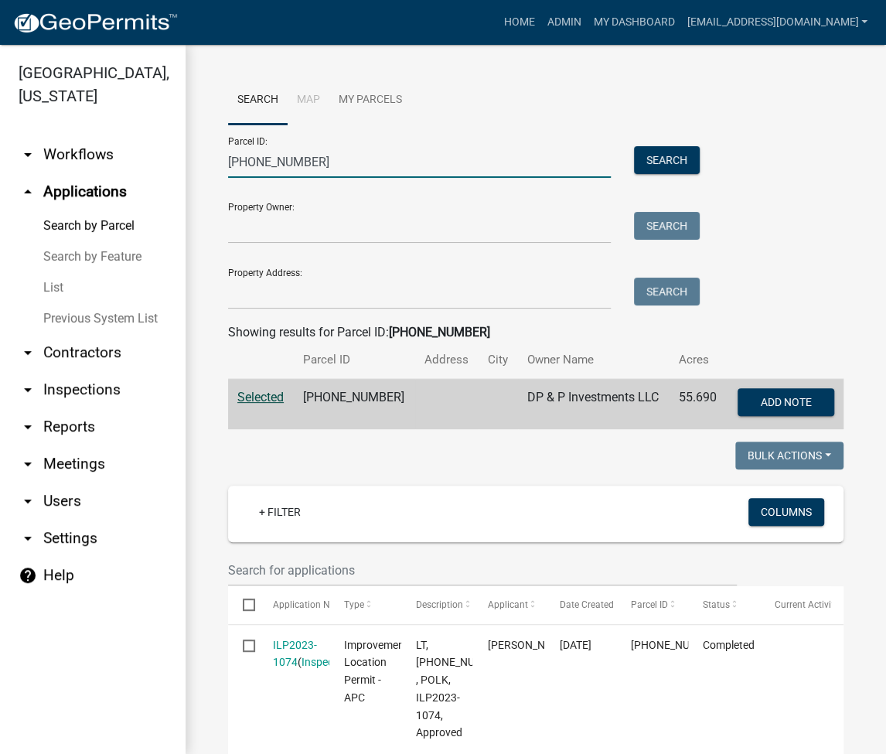
click at [266, 156] on input "003-006-001" at bounding box center [419, 162] width 383 height 32
click at [267, 155] on input "003-006-001" at bounding box center [419, 162] width 383 height 32
paste input "25-139"
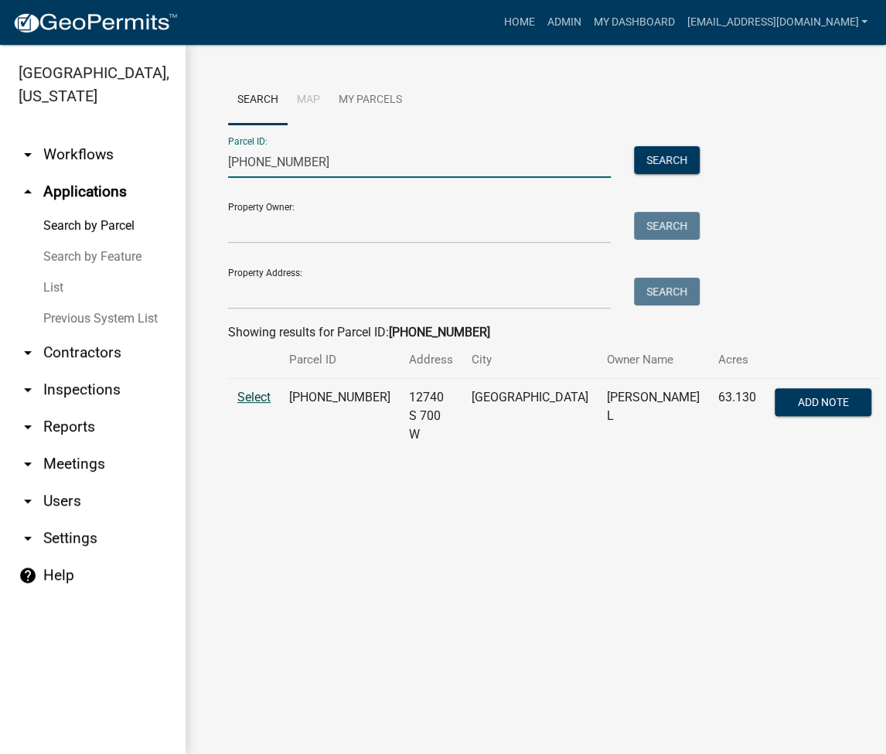
type input "025-139-001"
click at [240, 398] on span "Select" at bounding box center [253, 397] width 33 height 15
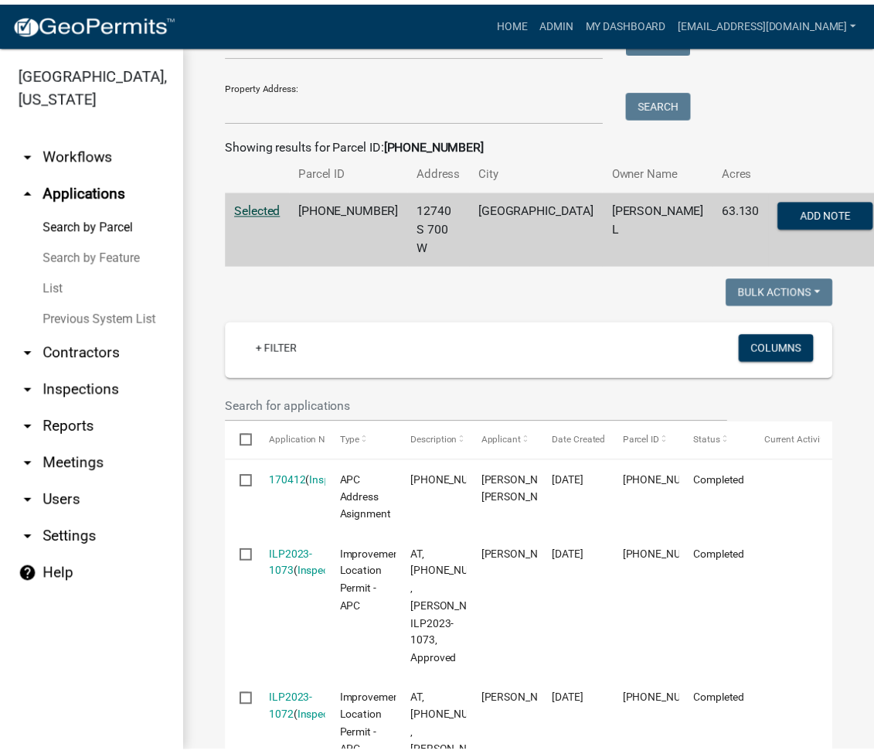
scroll to position [393, 0]
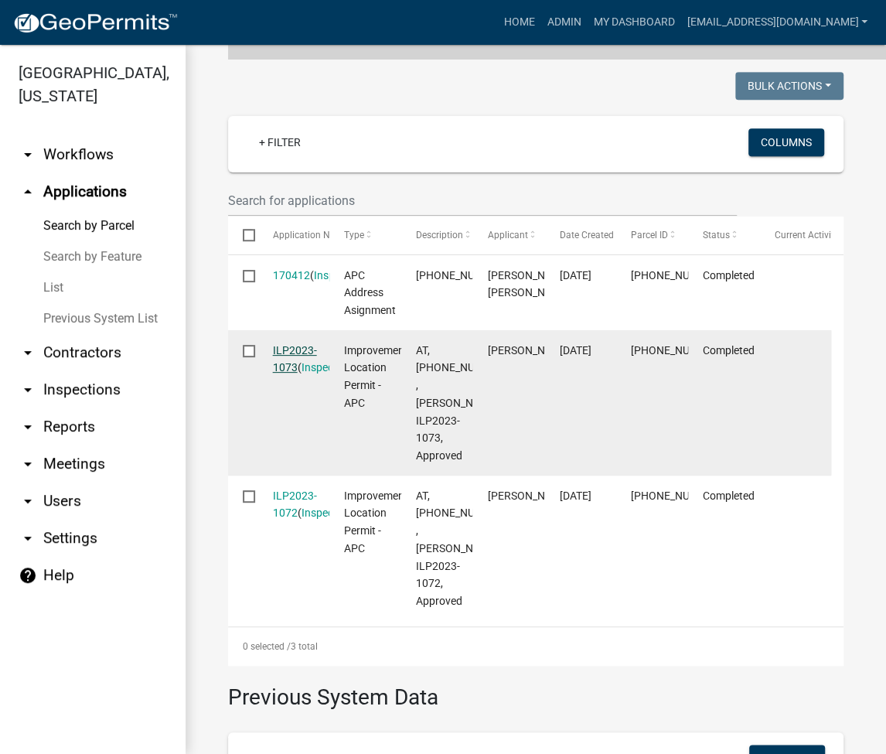
click at [287, 344] on link "ILP2023-1073" at bounding box center [295, 359] width 44 height 30
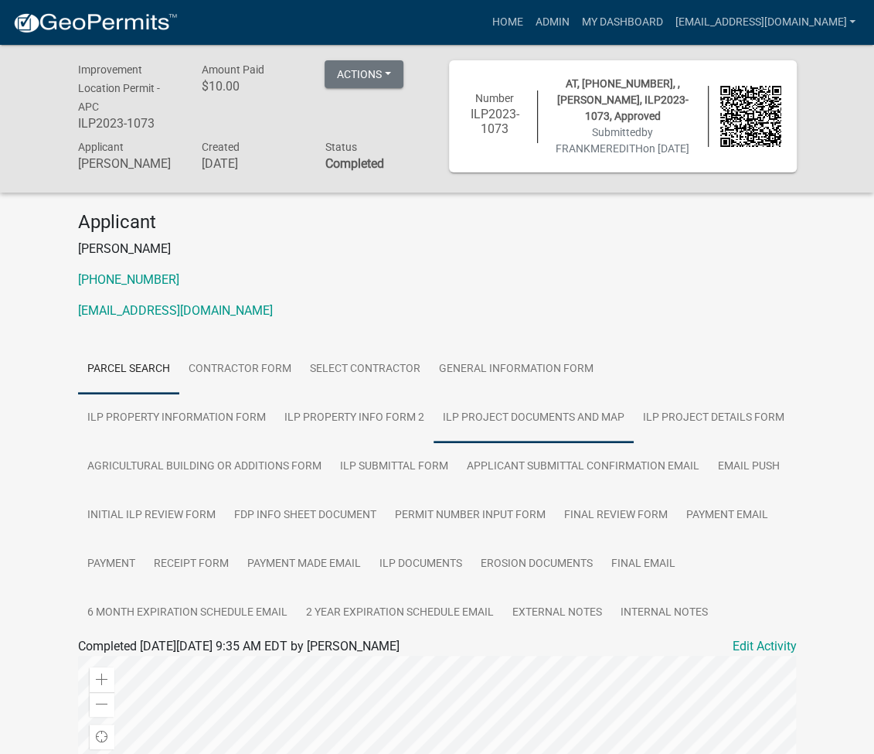
click at [434, 434] on link "ILP Project Documents and Map" at bounding box center [534, 417] width 200 height 49
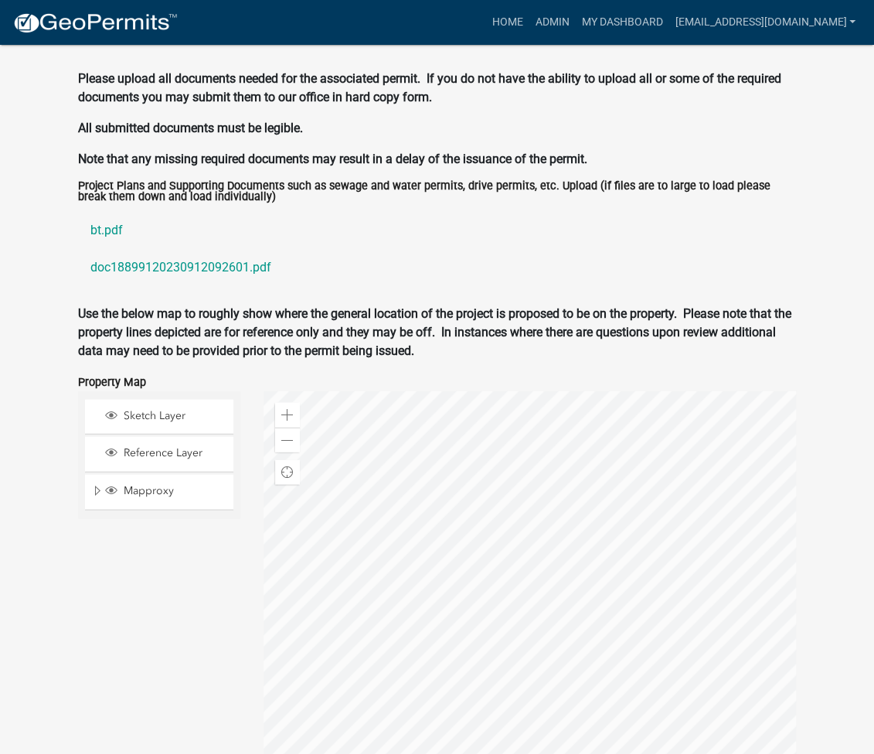
scroll to position [1675, 0]
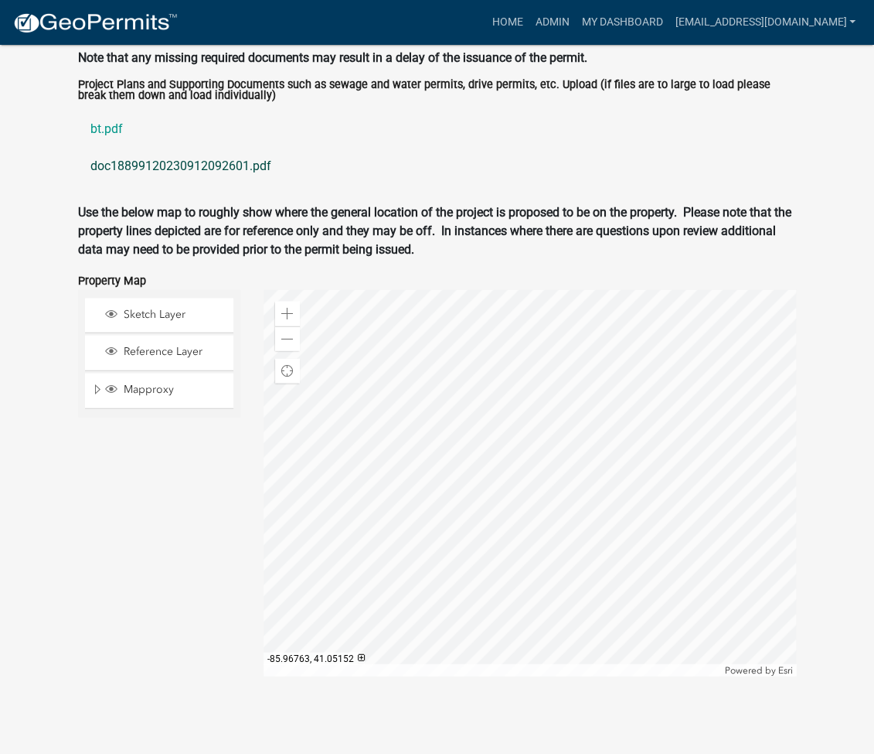
click at [207, 170] on link "doc18899120230912092601.pdf" at bounding box center [437, 166] width 719 height 37
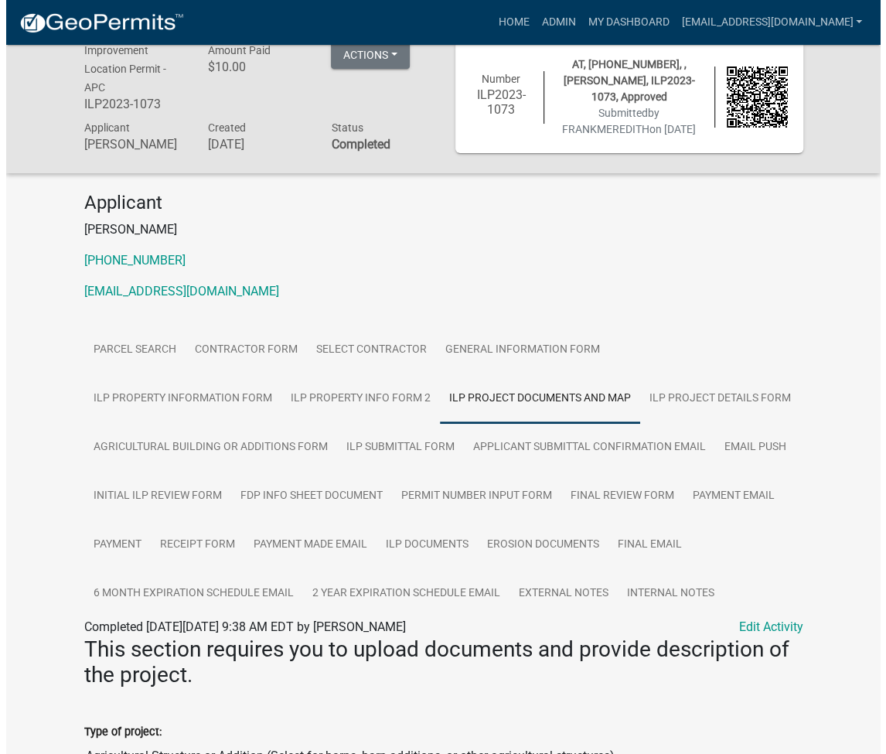
scroll to position [0, 0]
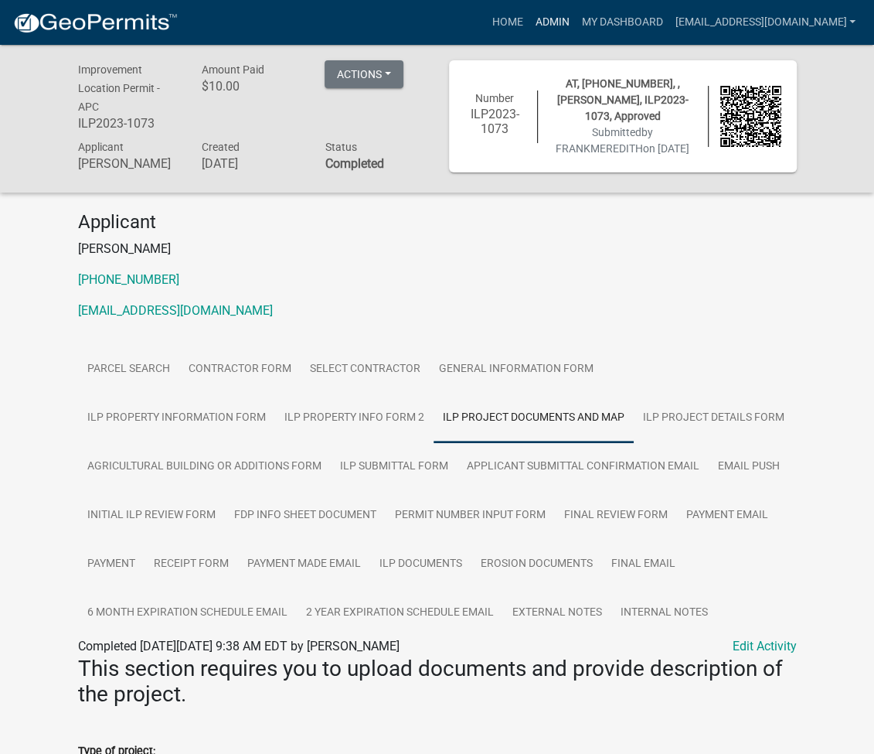
click at [575, 20] on link "Admin" at bounding box center [552, 22] width 46 height 29
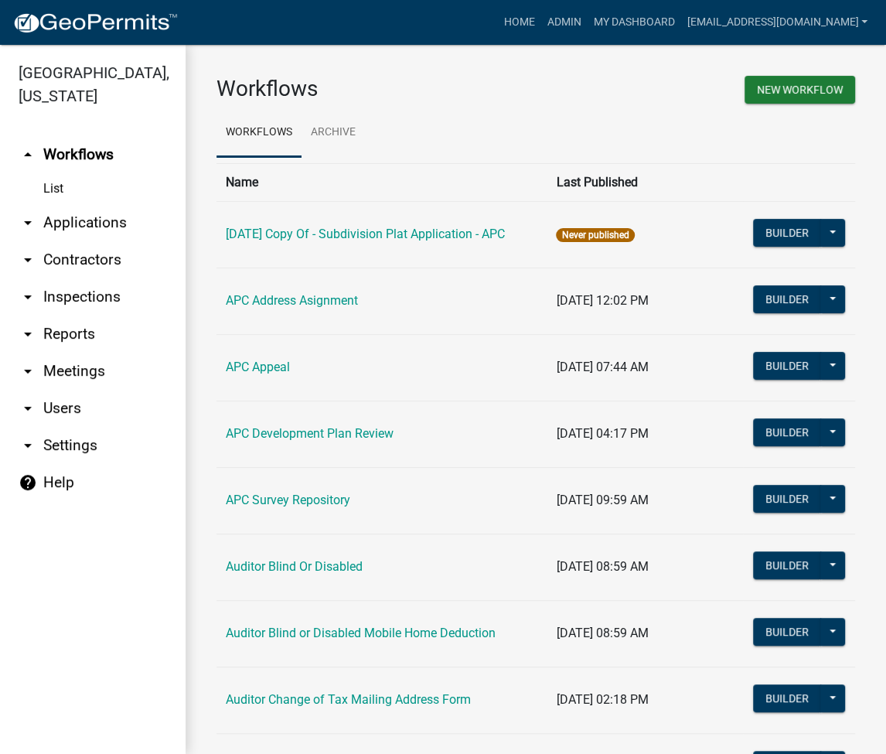
click at [105, 218] on link "arrow_drop_down Applications" at bounding box center [92, 222] width 185 height 37
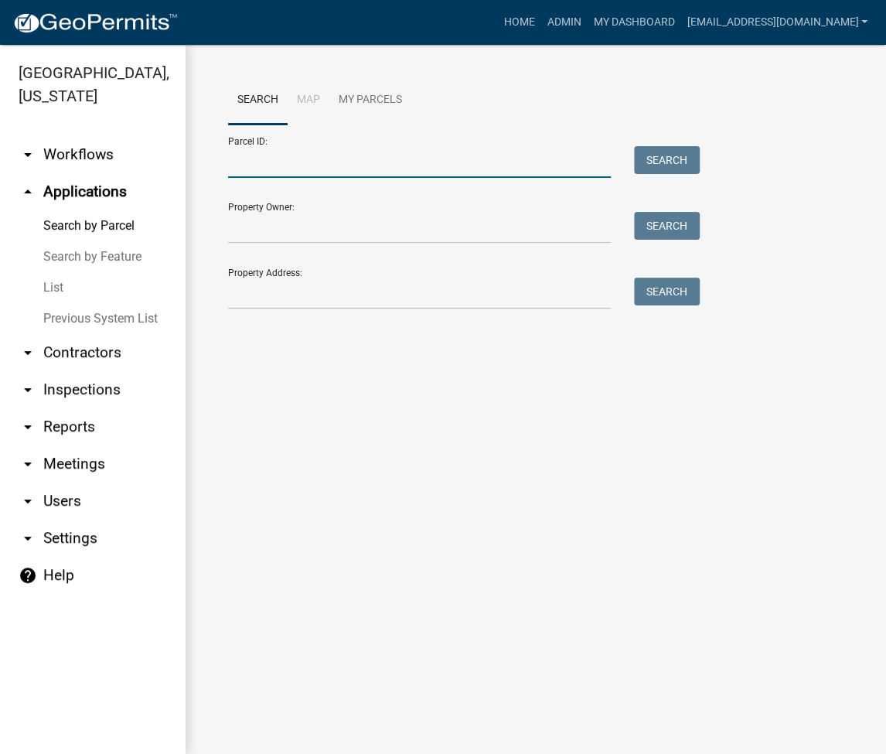
click at [297, 168] on input "Parcel ID:" at bounding box center [419, 162] width 383 height 32
paste input "031-006-024.A"
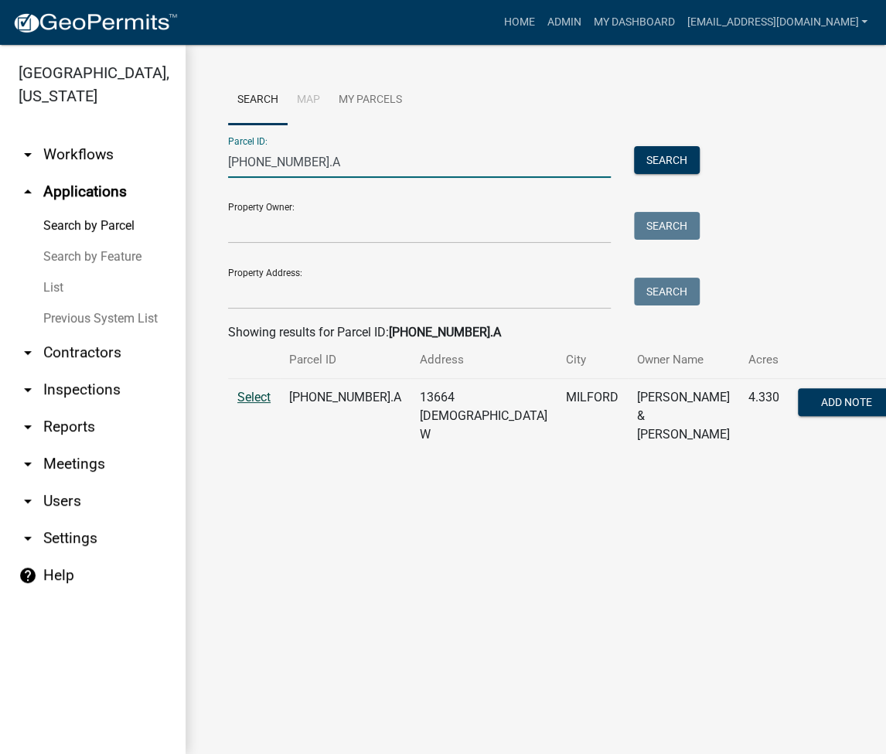
type input "031-006-024.A"
click at [246, 401] on span "Select" at bounding box center [253, 397] width 33 height 15
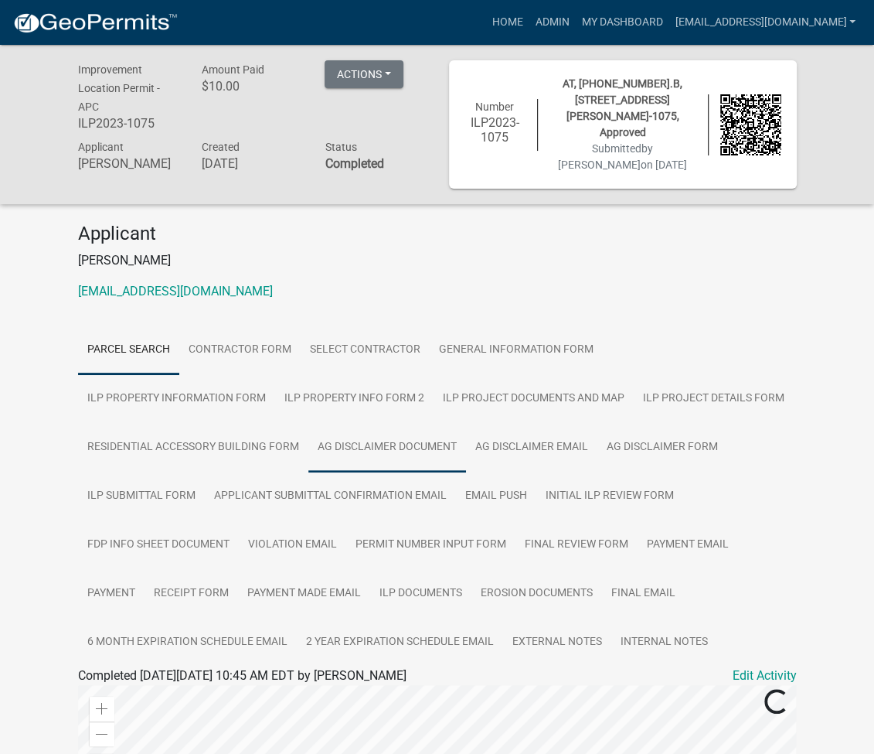
click at [345, 425] on link "Ag Disclaimer Document" at bounding box center [387, 447] width 158 height 49
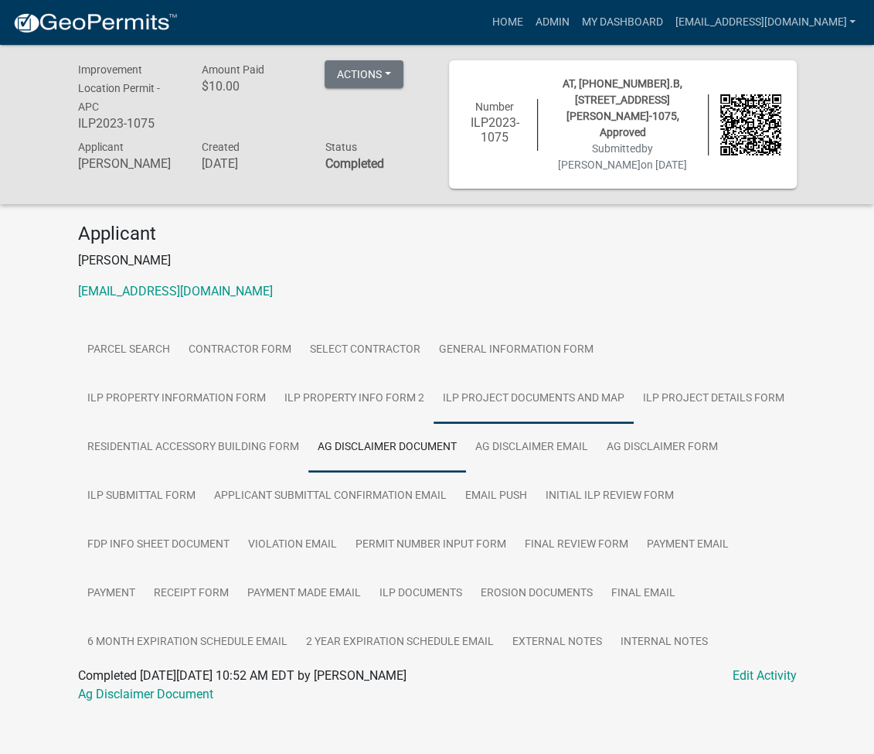
click at [434, 388] on link "ILP Project Documents and Map" at bounding box center [534, 398] width 200 height 49
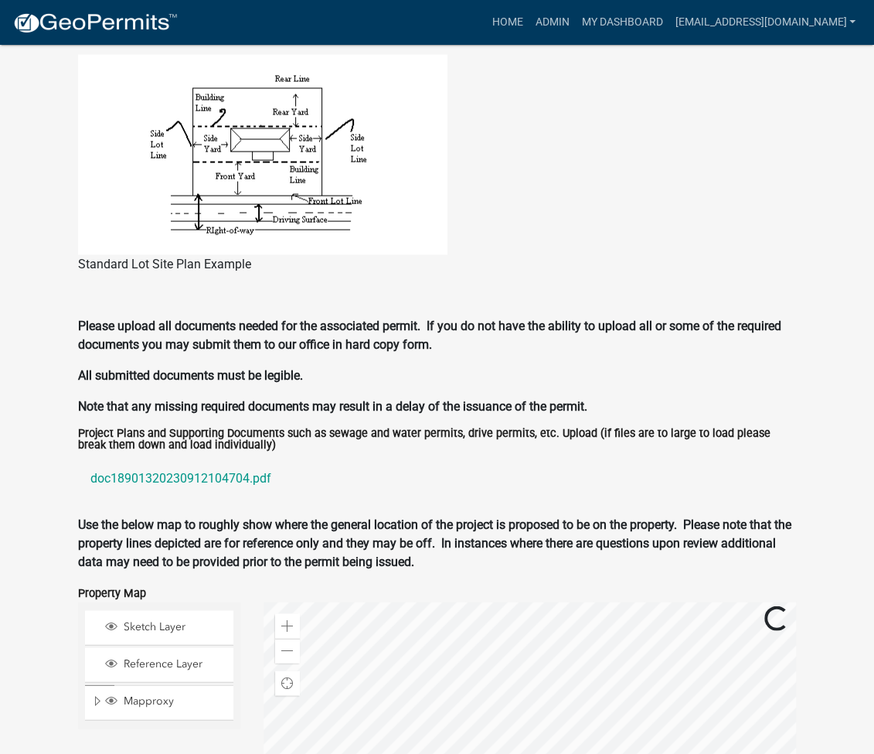
scroll to position [1488, 0]
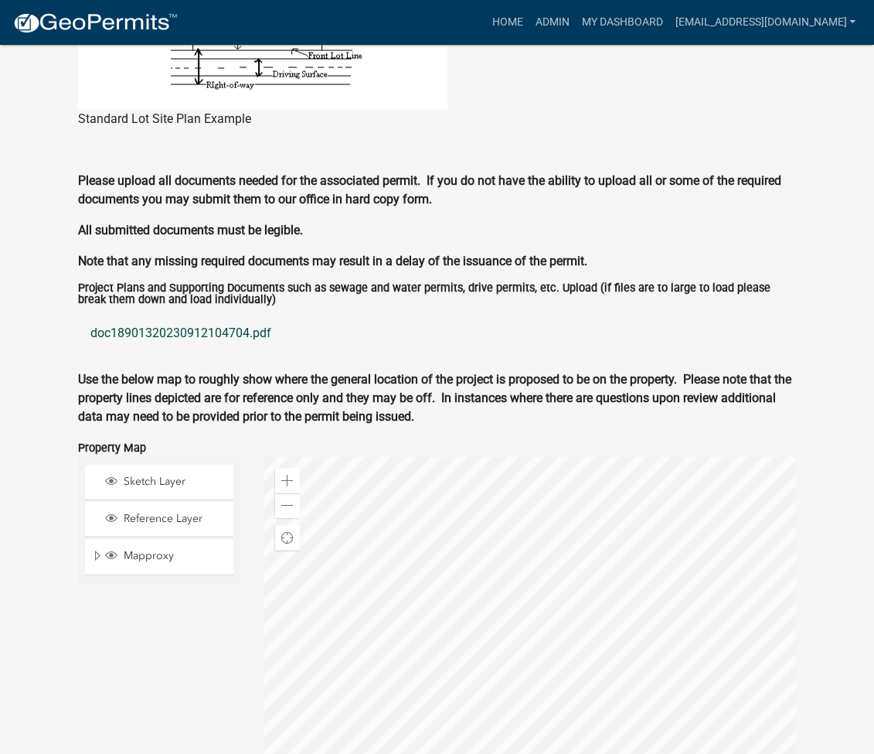
click at [185, 330] on link "doc18901320230912104704.pdf" at bounding box center [437, 332] width 719 height 37
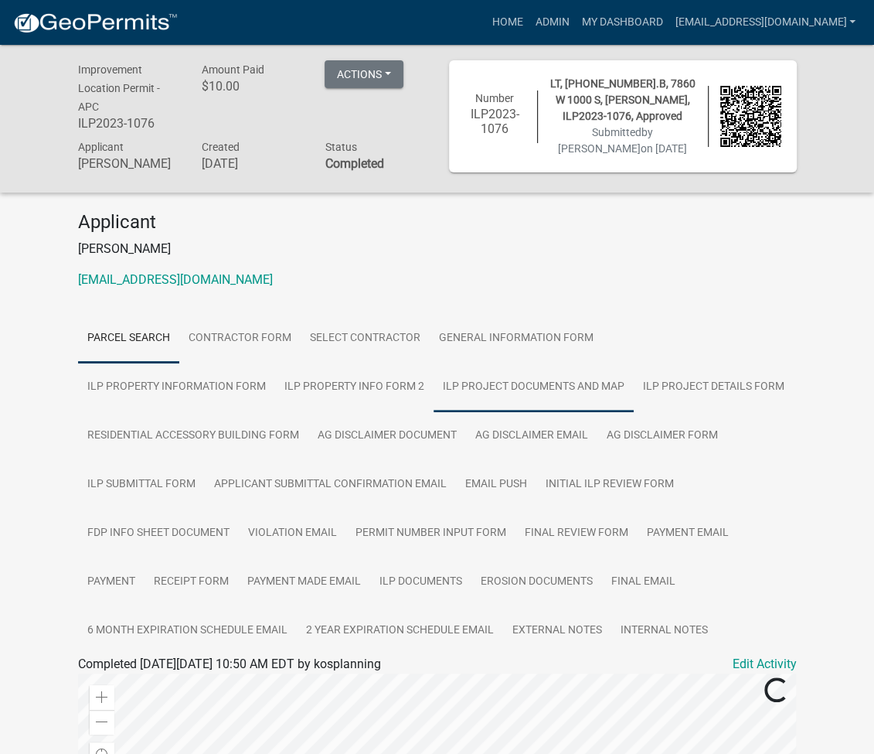
click at [434, 400] on link "ILP Project Documents and Map" at bounding box center [534, 386] width 200 height 49
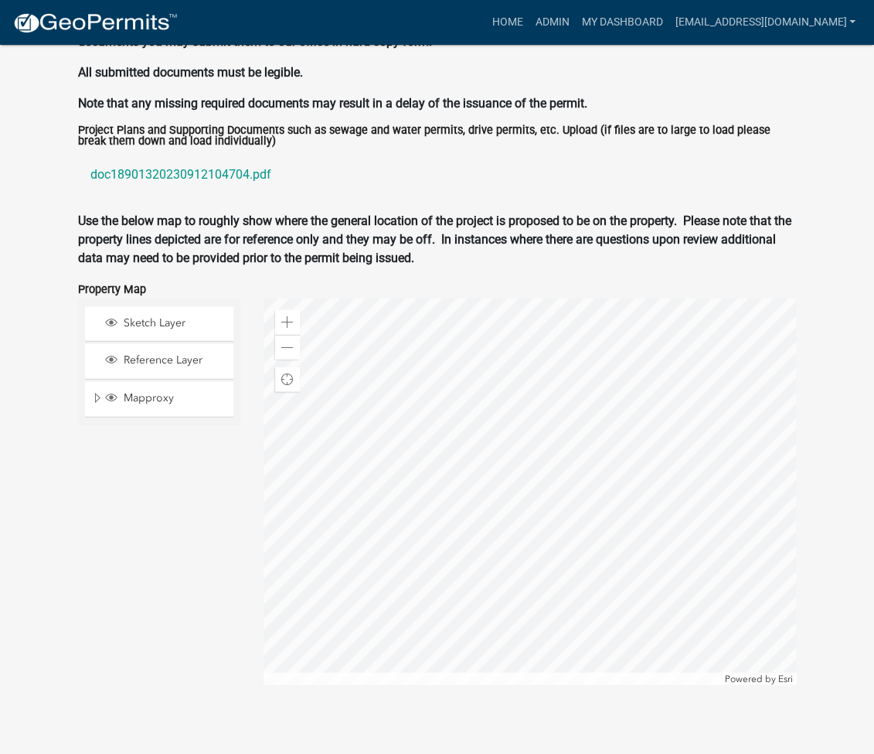
scroll to position [1656, 0]
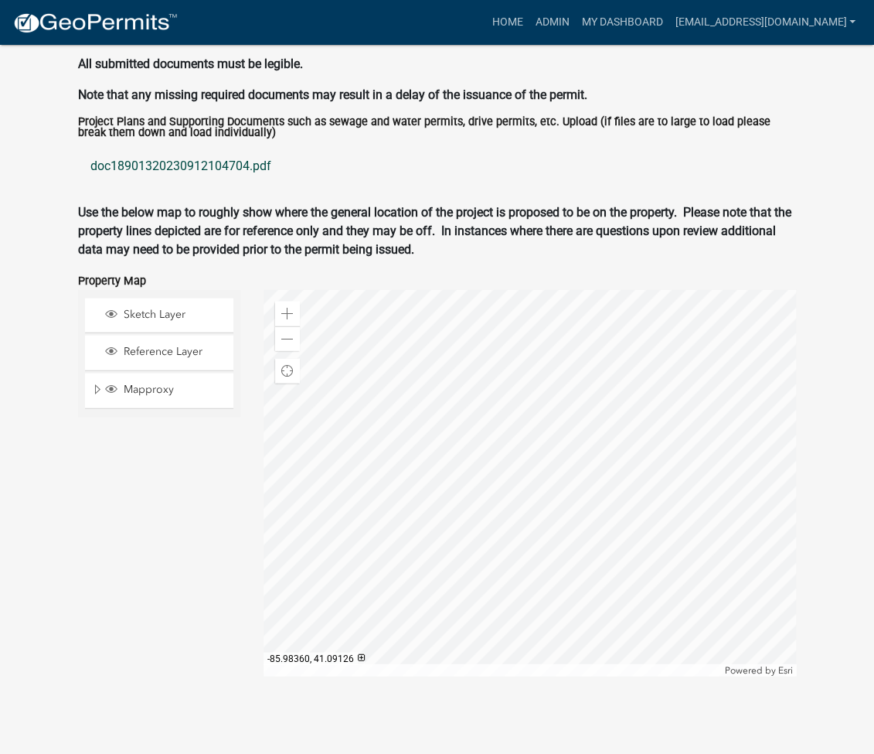
click at [189, 164] on link "doc18901320230912104704.pdf" at bounding box center [437, 166] width 719 height 37
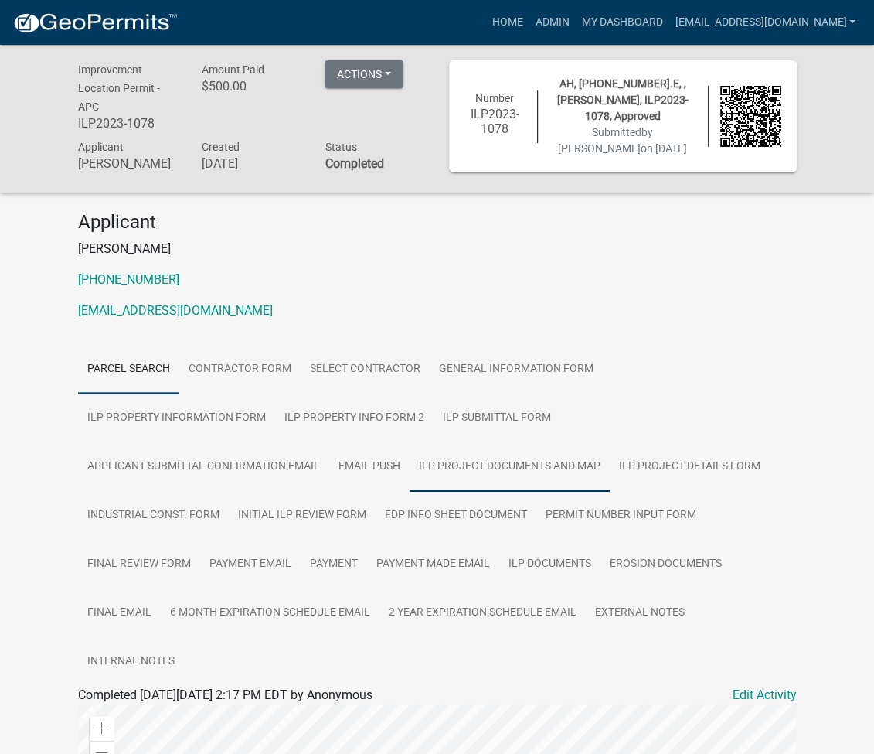
click at [410, 474] on link "ILP Project Documents and Map" at bounding box center [510, 466] width 200 height 49
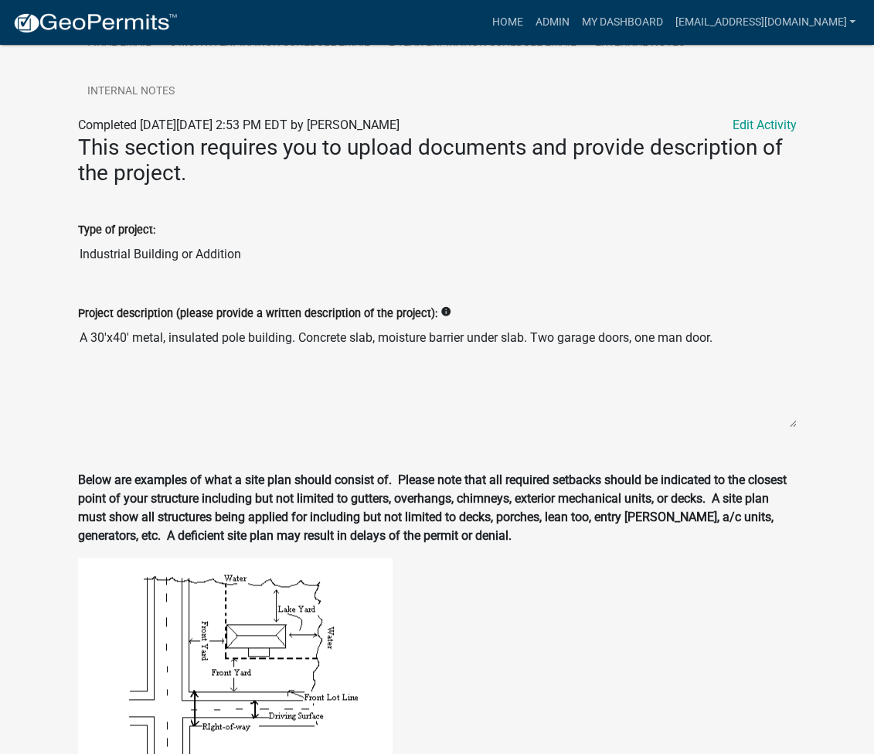
scroll to position [663, 0]
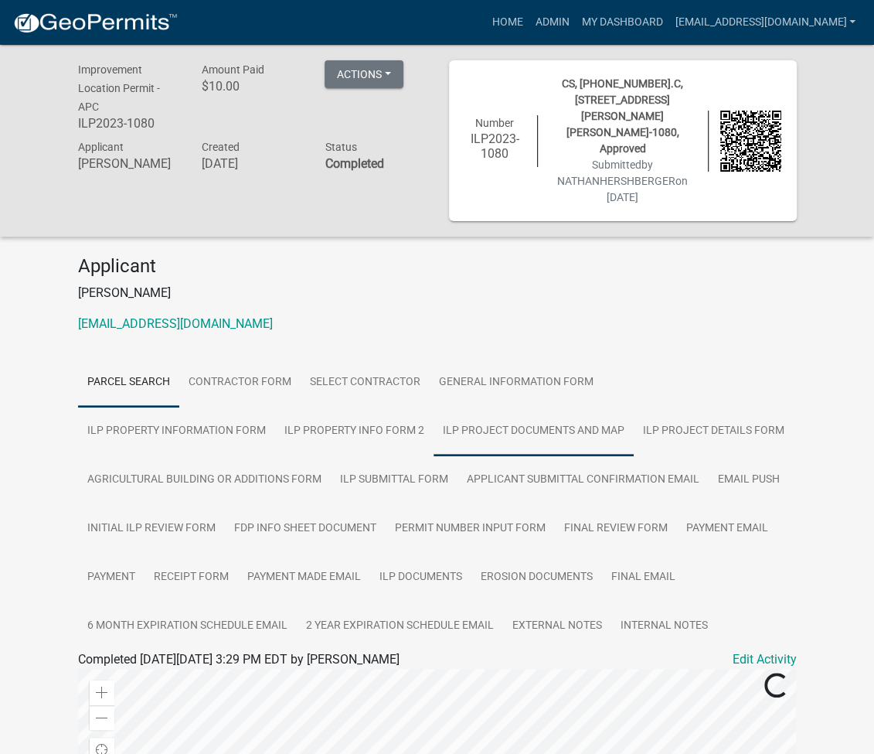
click at [434, 407] on link "ILP Project Documents and Map" at bounding box center [534, 431] width 200 height 49
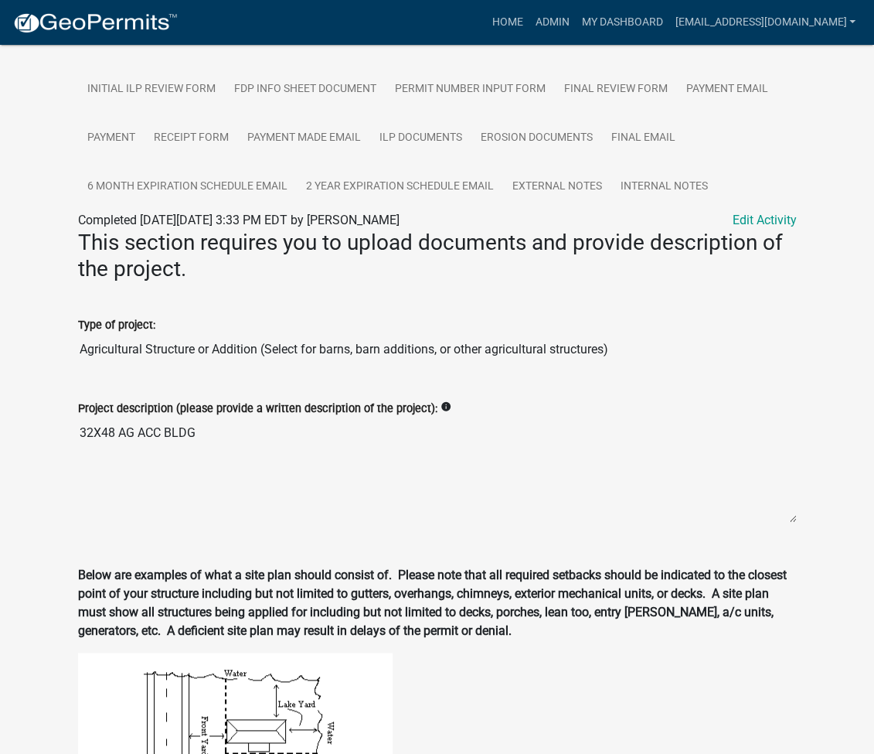
scroll to position [457, 0]
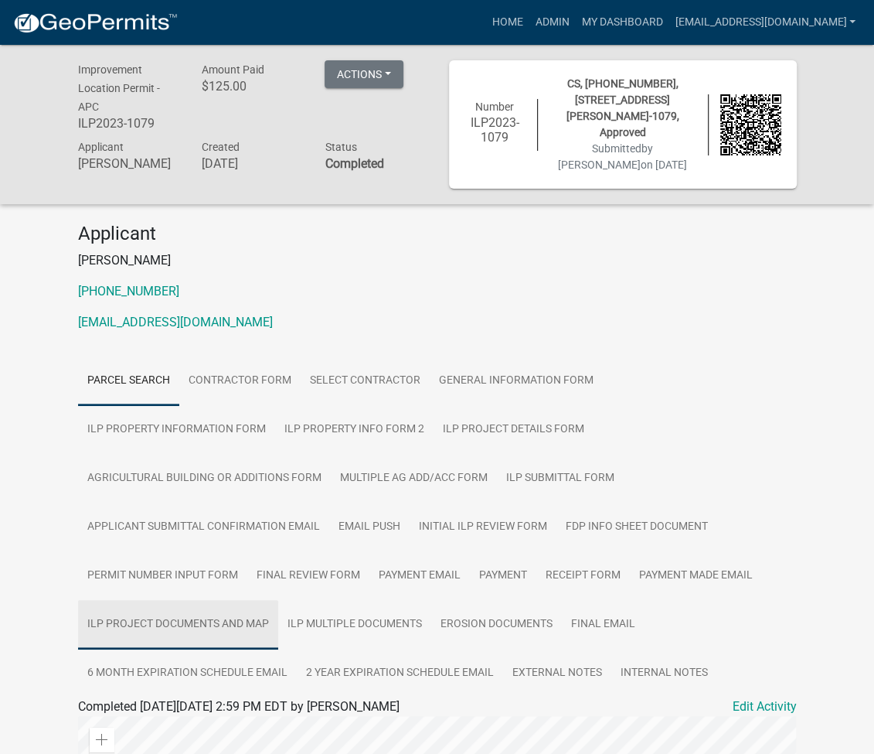
click at [278, 600] on link "ILP Project Documents and Map" at bounding box center [178, 624] width 200 height 49
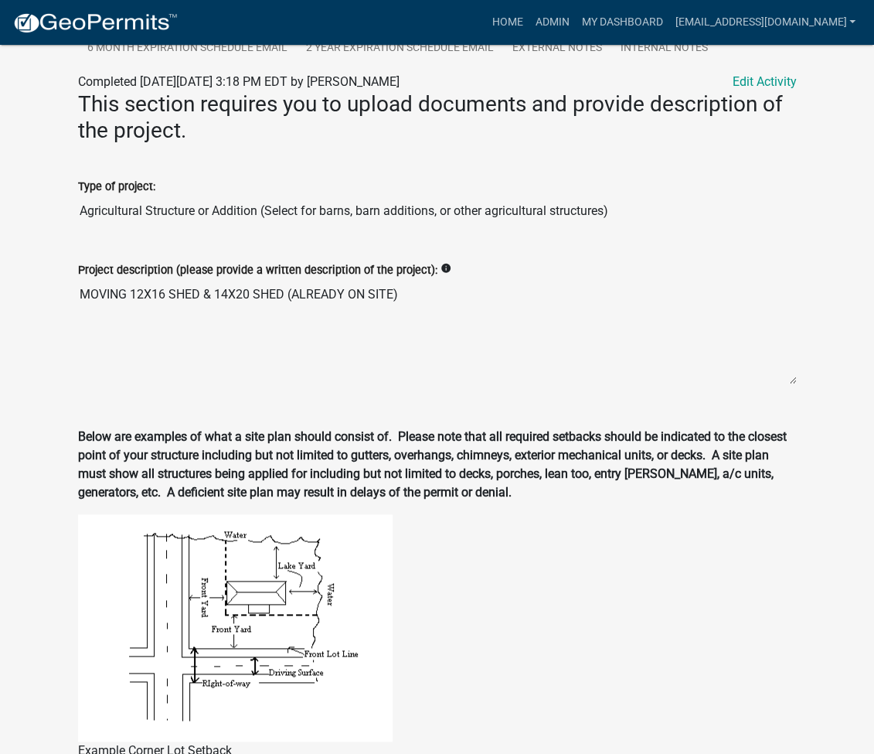
scroll to position [618, 0]
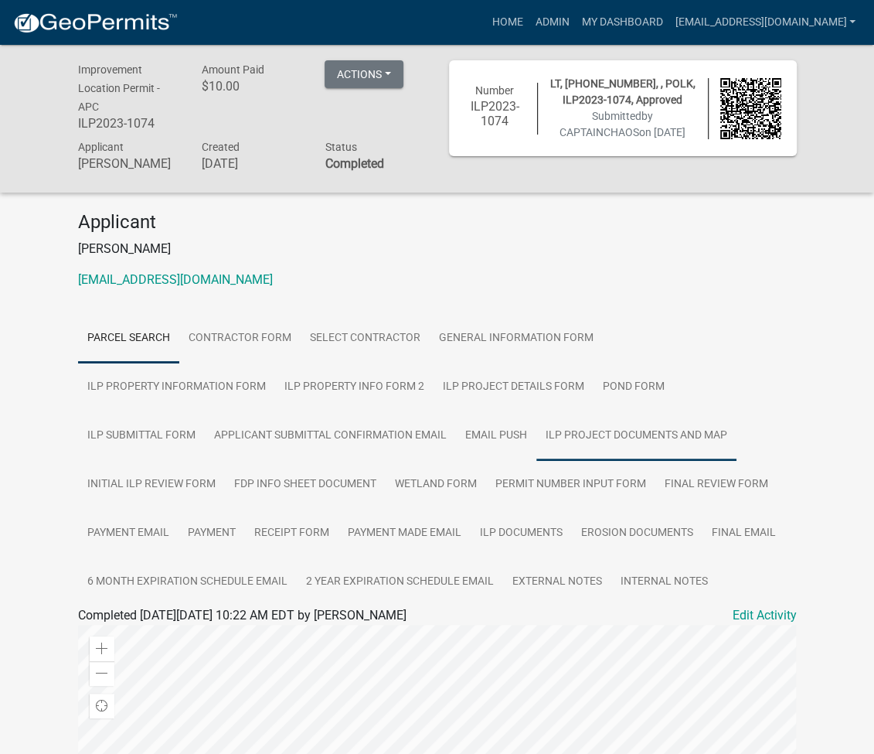
click at [536, 448] on link "ILP Project Documents and Map" at bounding box center [636, 435] width 200 height 49
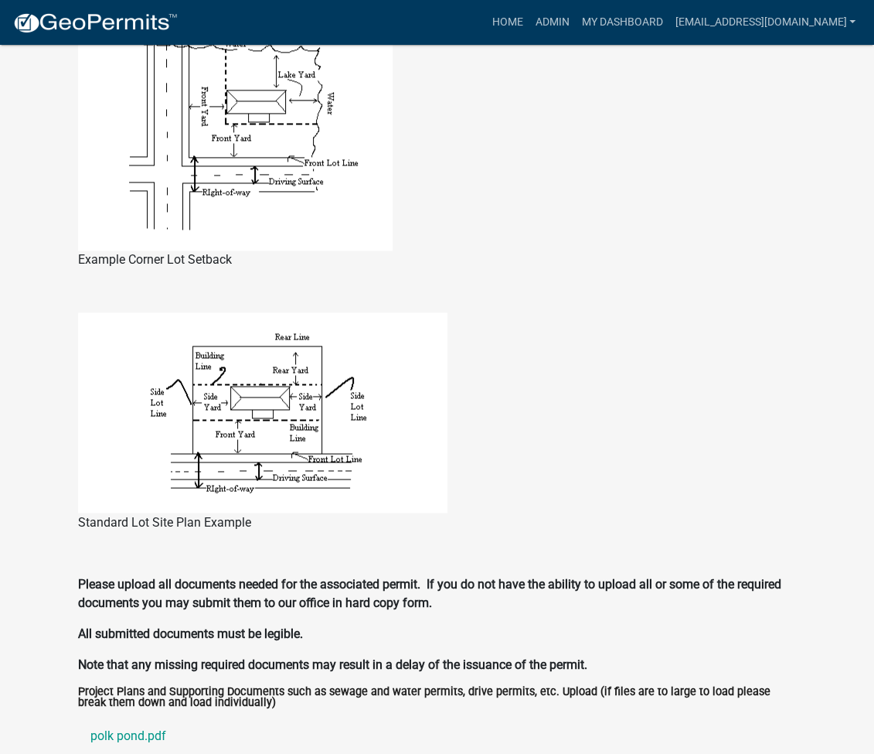
scroll to position [1237, 0]
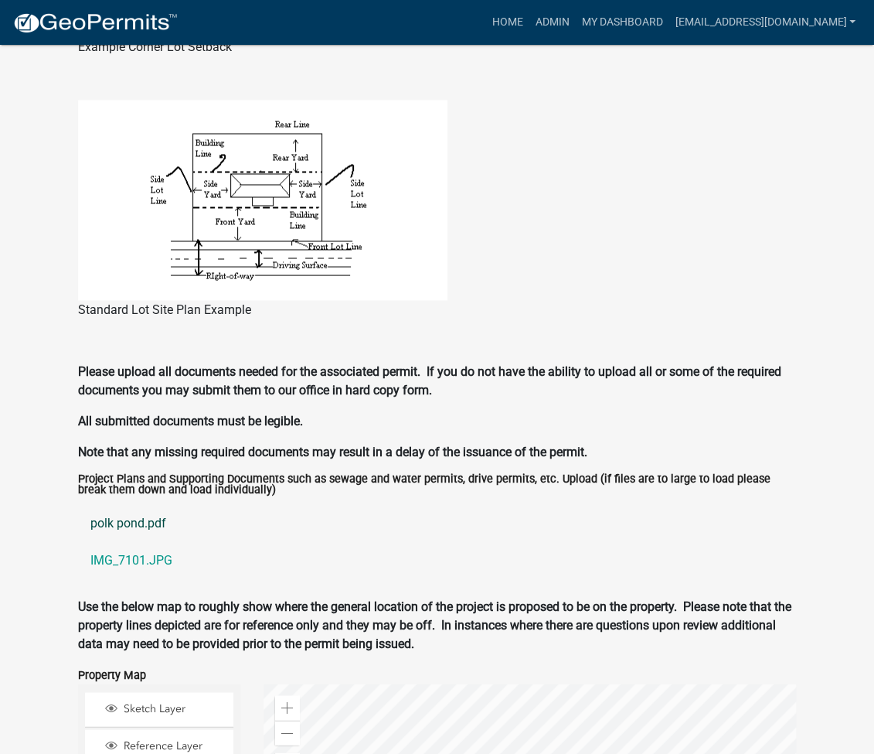
click at [123, 535] on link "polk pond.pdf" at bounding box center [437, 522] width 719 height 37
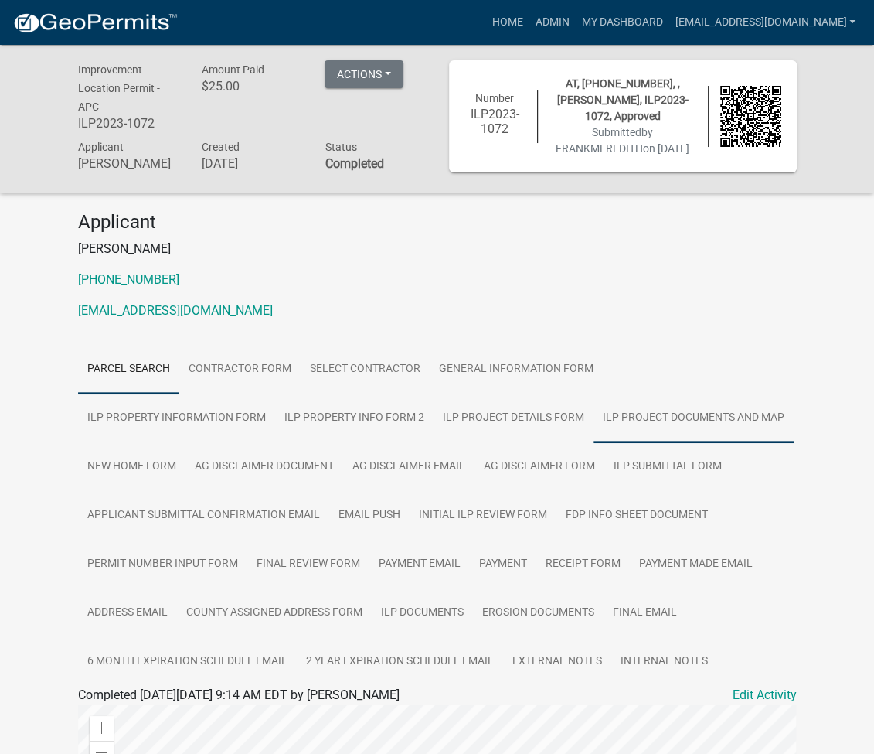
click at [594, 434] on link "ILP Project Documents and Map" at bounding box center [694, 417] width 200 height 49
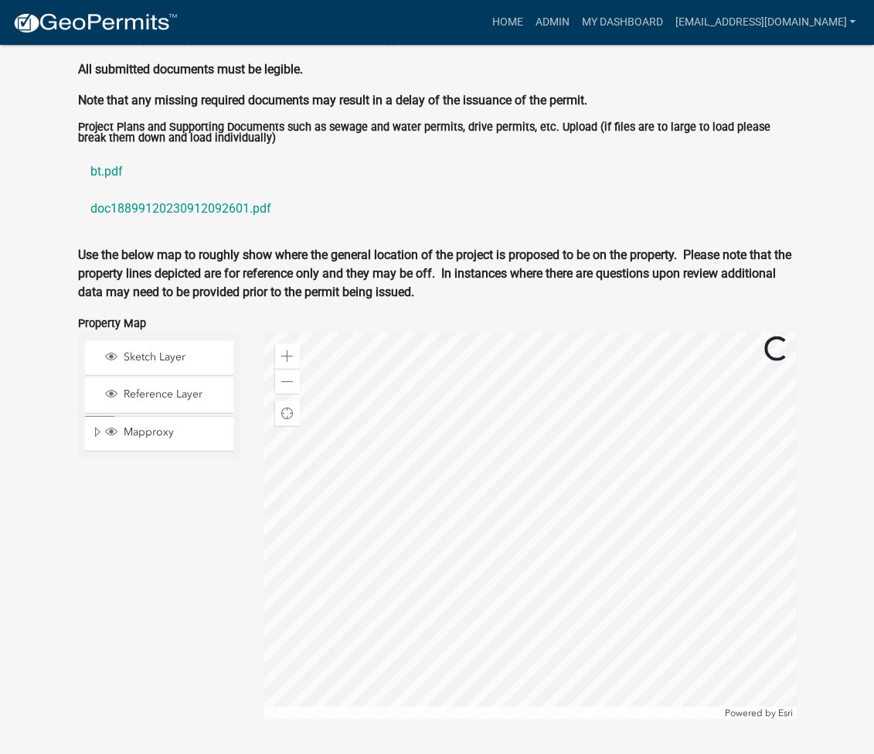
scroll to position [1703, 0]
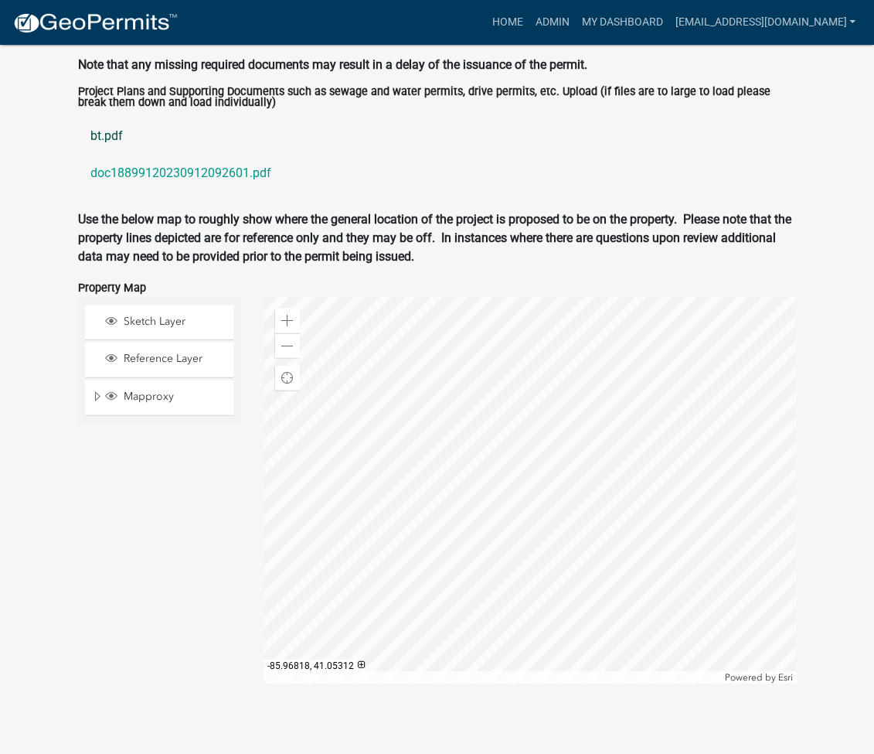
click at [113, 149] on link "bt.pdf" at bounding box center [437, 135] width 719 height 37
click at [100, 186] on link "doc18899120230912092601.pdf" at bounding box center [437, 173] width 719 height 37
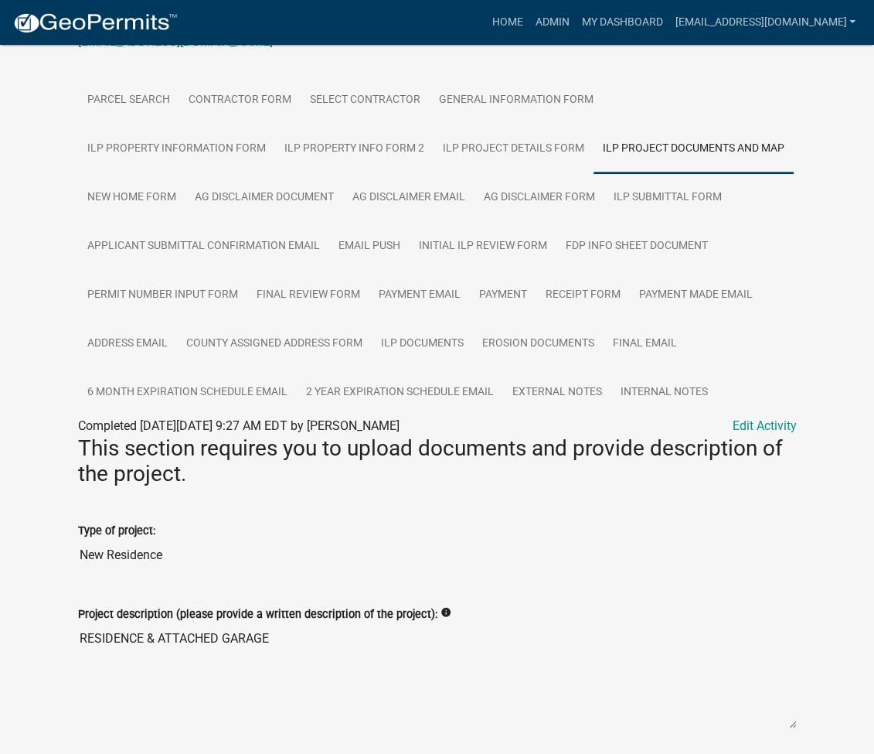
scroll to position [54, 0]
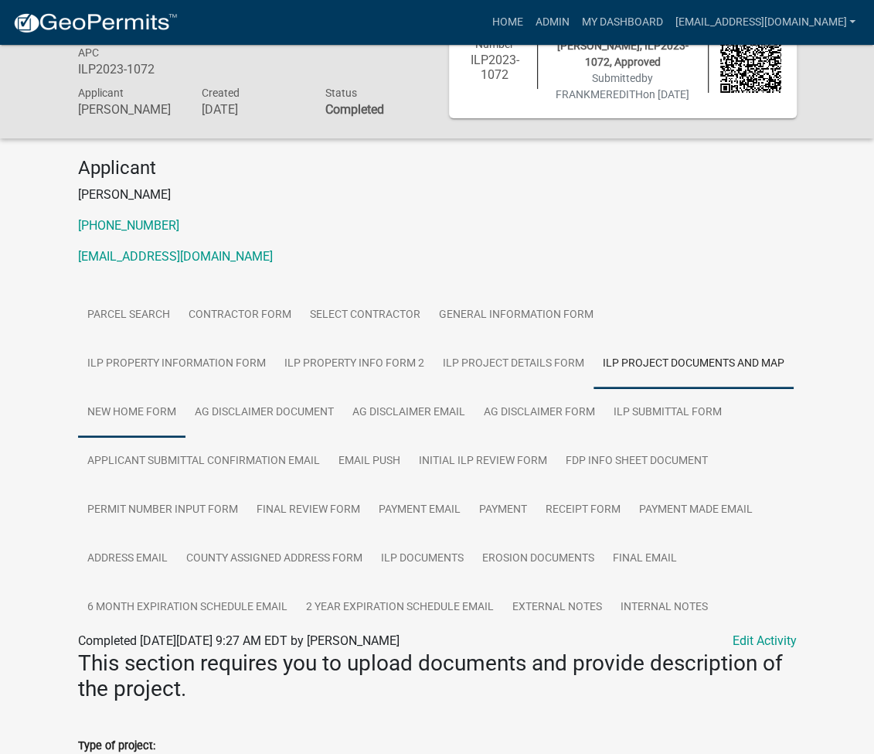
click at [185, 388] on link "New Home Form" at bounding box center [131, 412] width 107 height 49
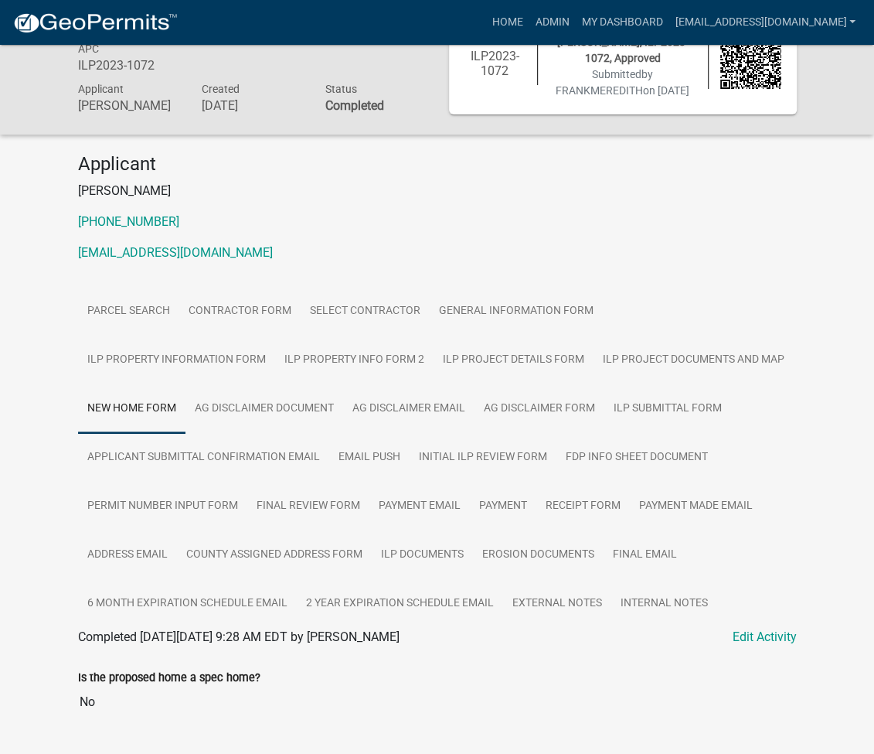
scroll to position [0, 0]
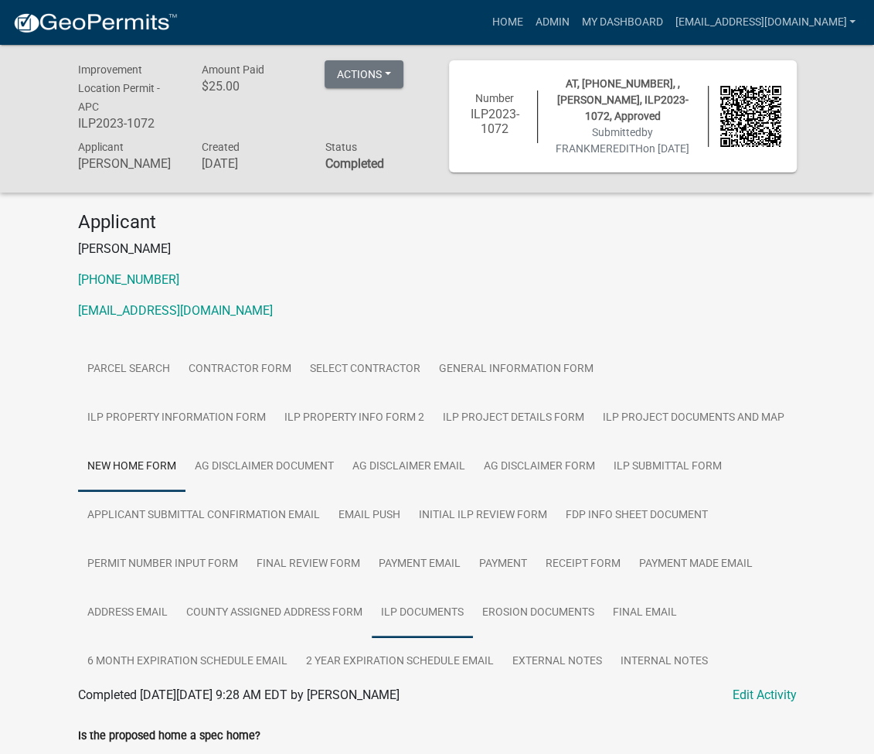
click at [421, 635] on link "ILP Documents" at bounding box center [422, 612] width 101 height 49
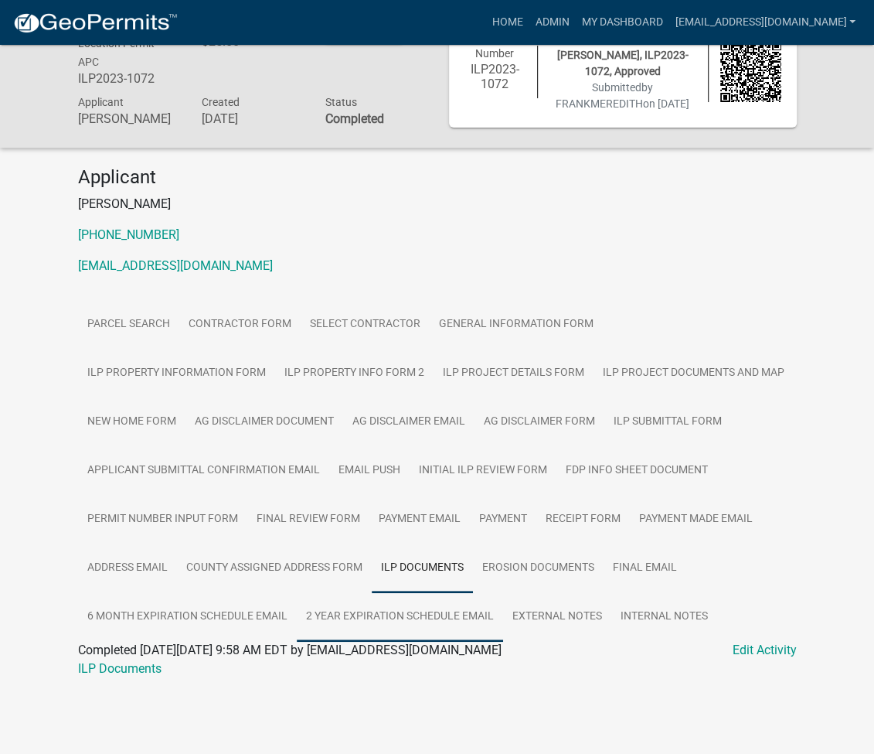
scroll to position [48, 0]
click at [121, 676] on link "ILP Documents" at bounding box center [119, 668] width 83 height 15
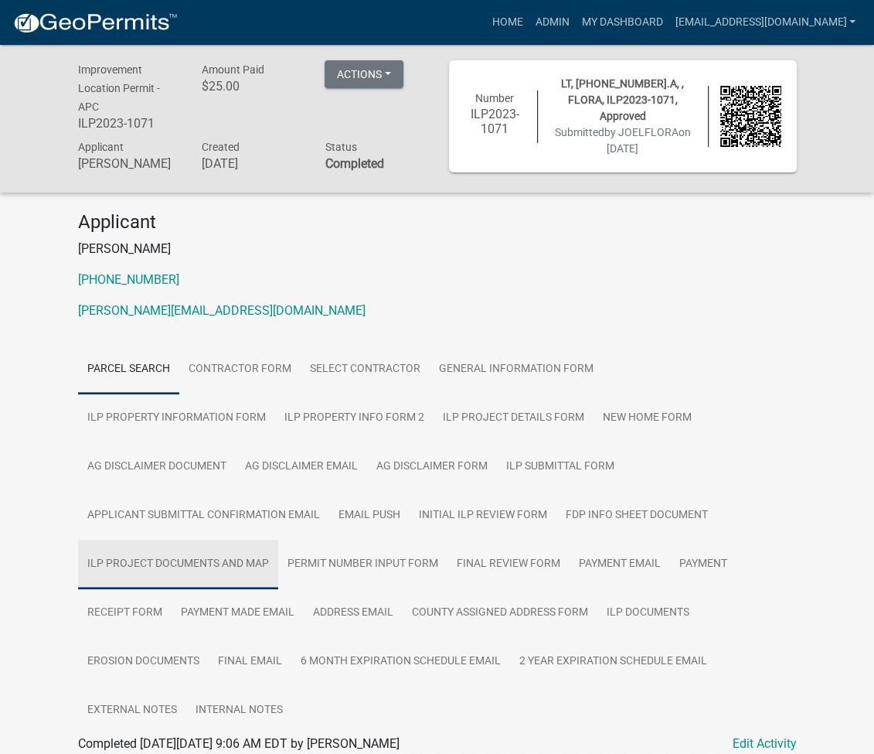
click at [278, 539] on link "ILP Project Documents and Map" at bounding box center [178, 563] width 200 height 49
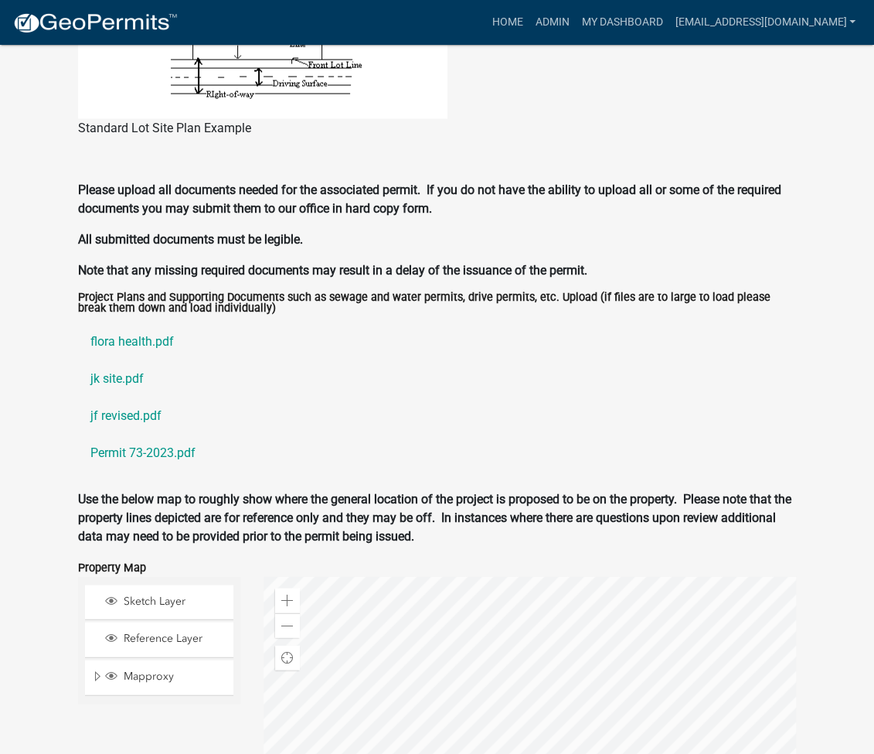
scroll to position [1693, 0]
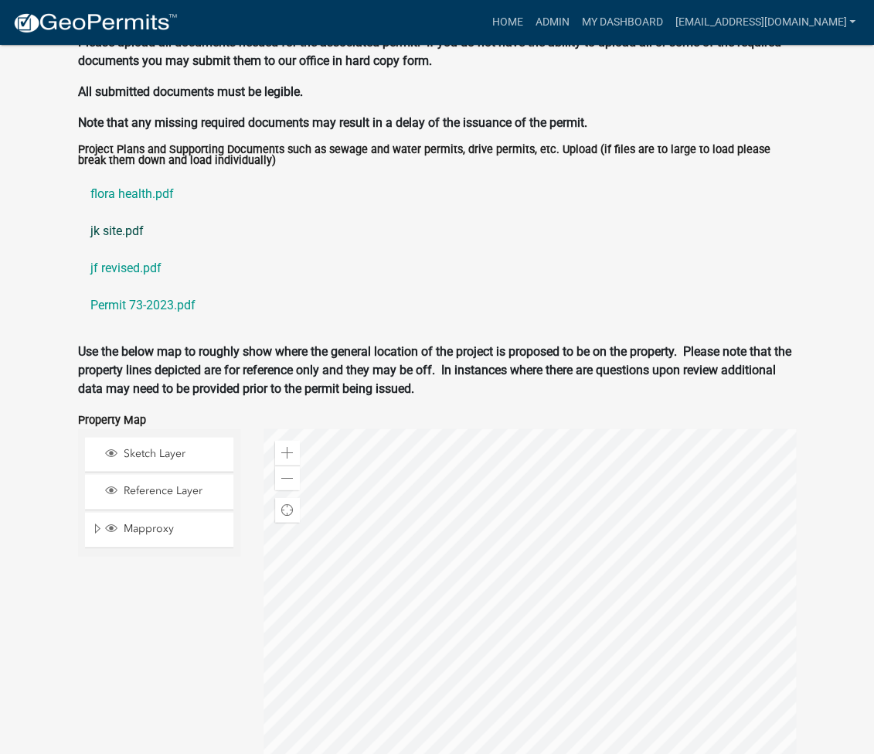
click at [128, 213] on link "jk site.pdf" at bounding box center [437, 231] width 719 height 37
